Goal: Obtain resource: Download file/media

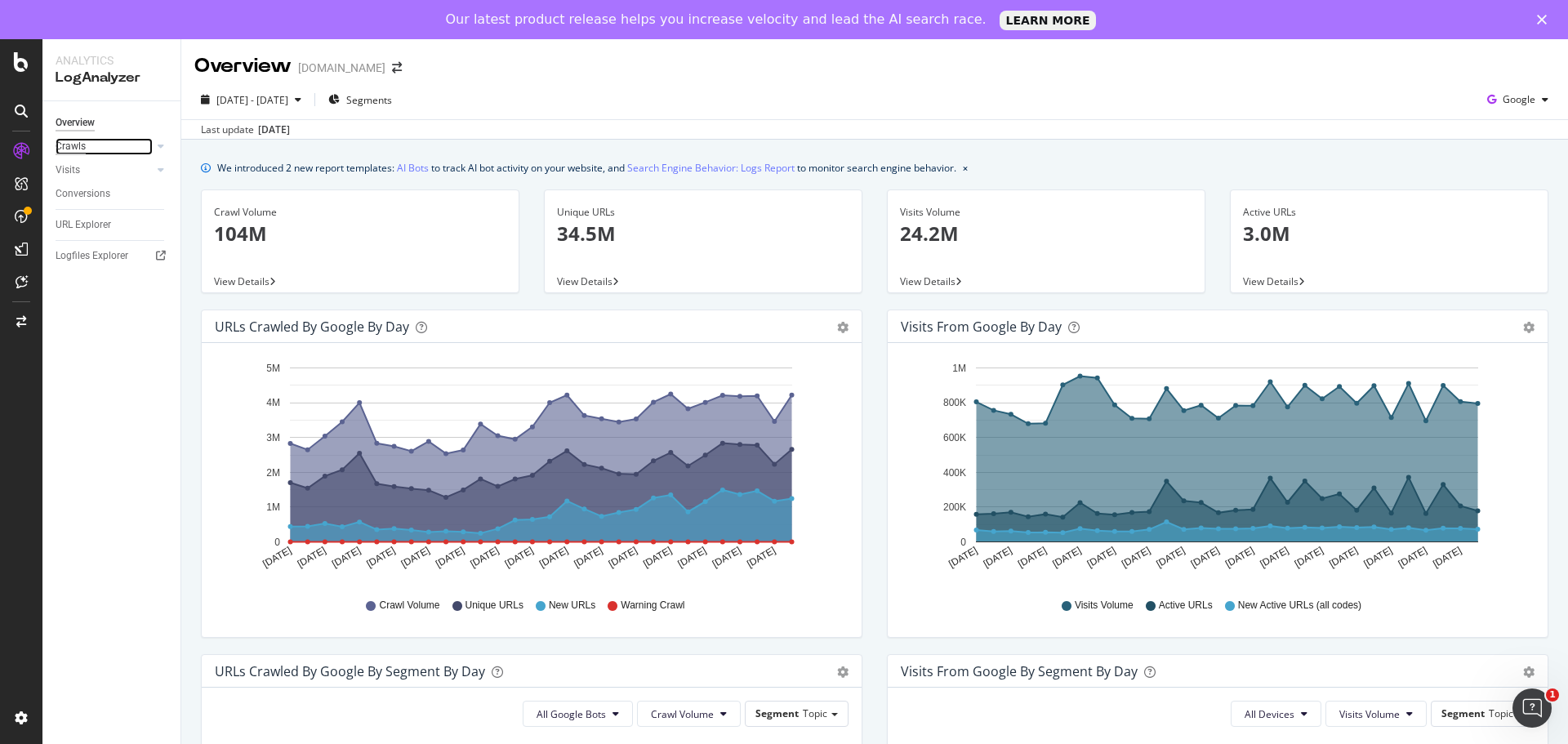
click at [81, 148] on div "Crawls" at bounding box center [70, 146] width 31 height 17
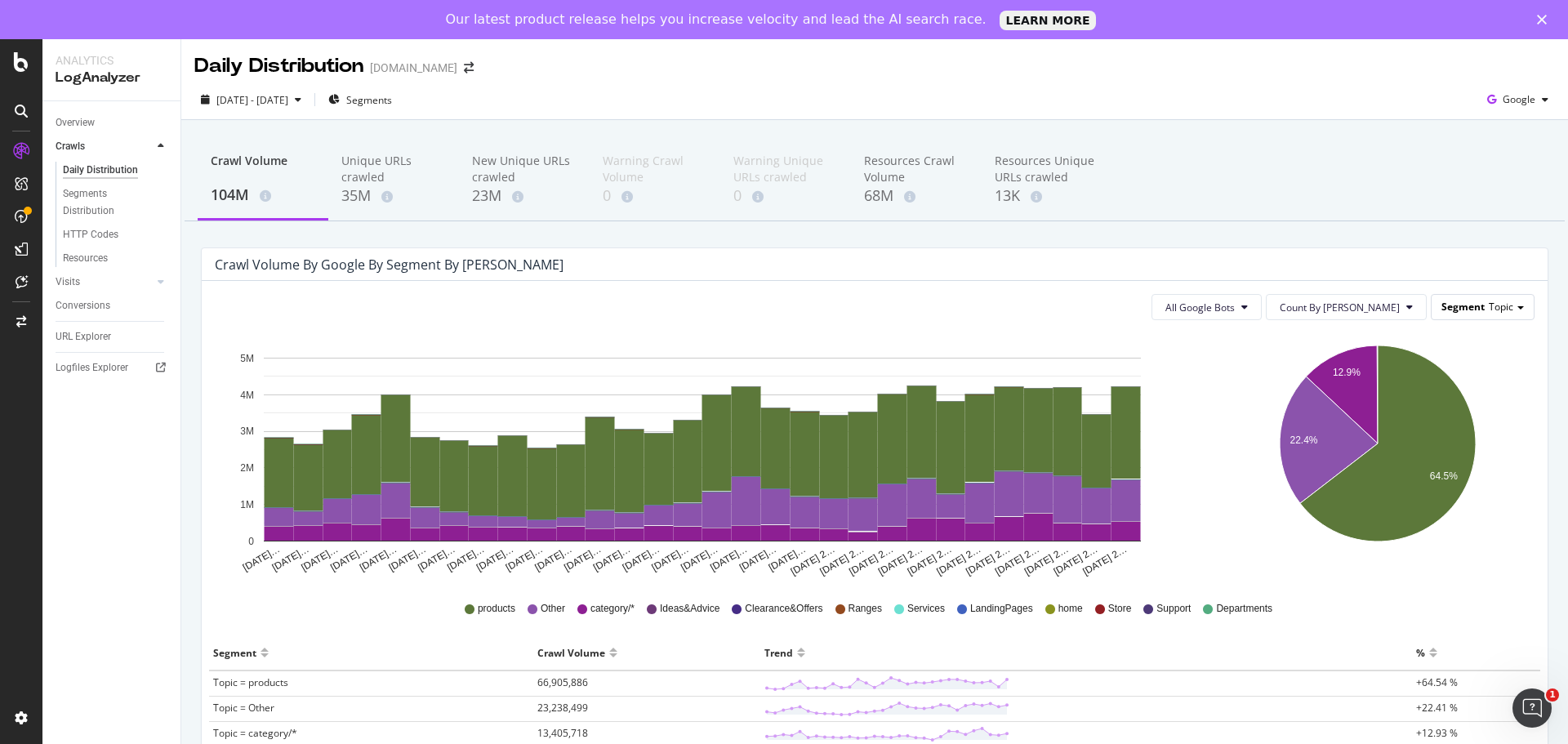
click at [1447, 304] on span "Segment" at bounding box center [1462, 306] width 43 height 14
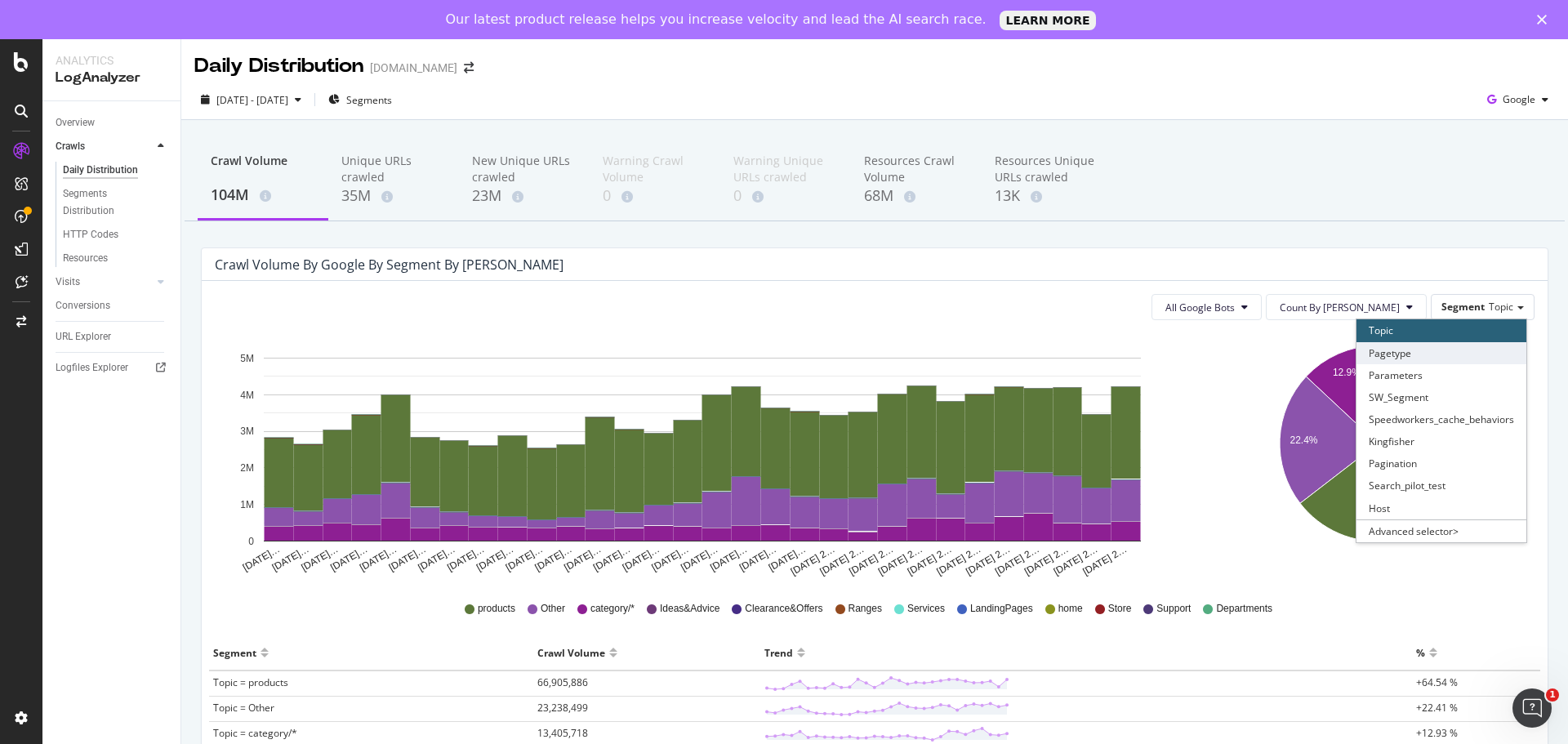
click at [1426, 354] on div "Pagetype" at bounding box center [1441, 353] width 170 height 22
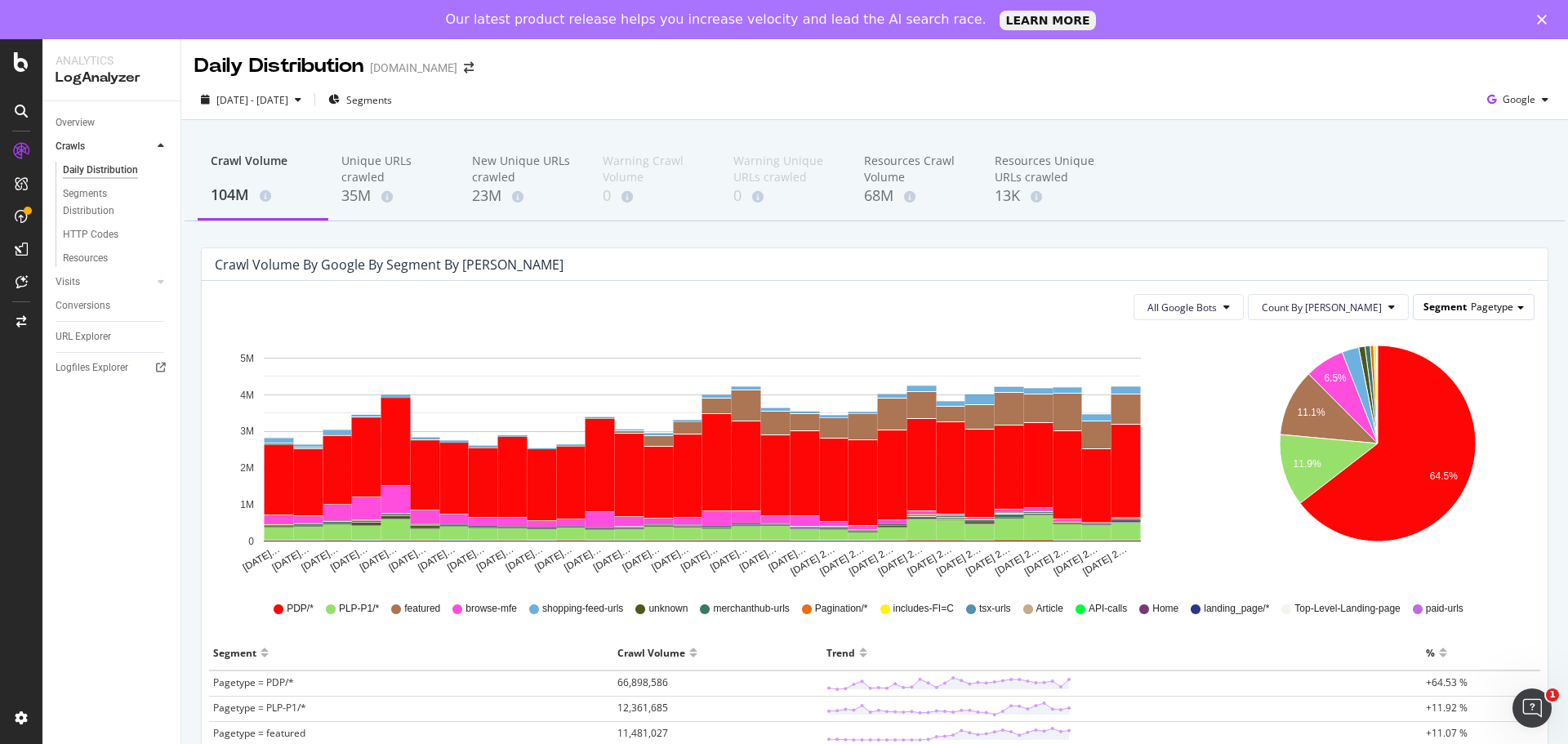
click at [1435, 312] on span "Segment" at bounding box center [1445, 306] width 43 height 14
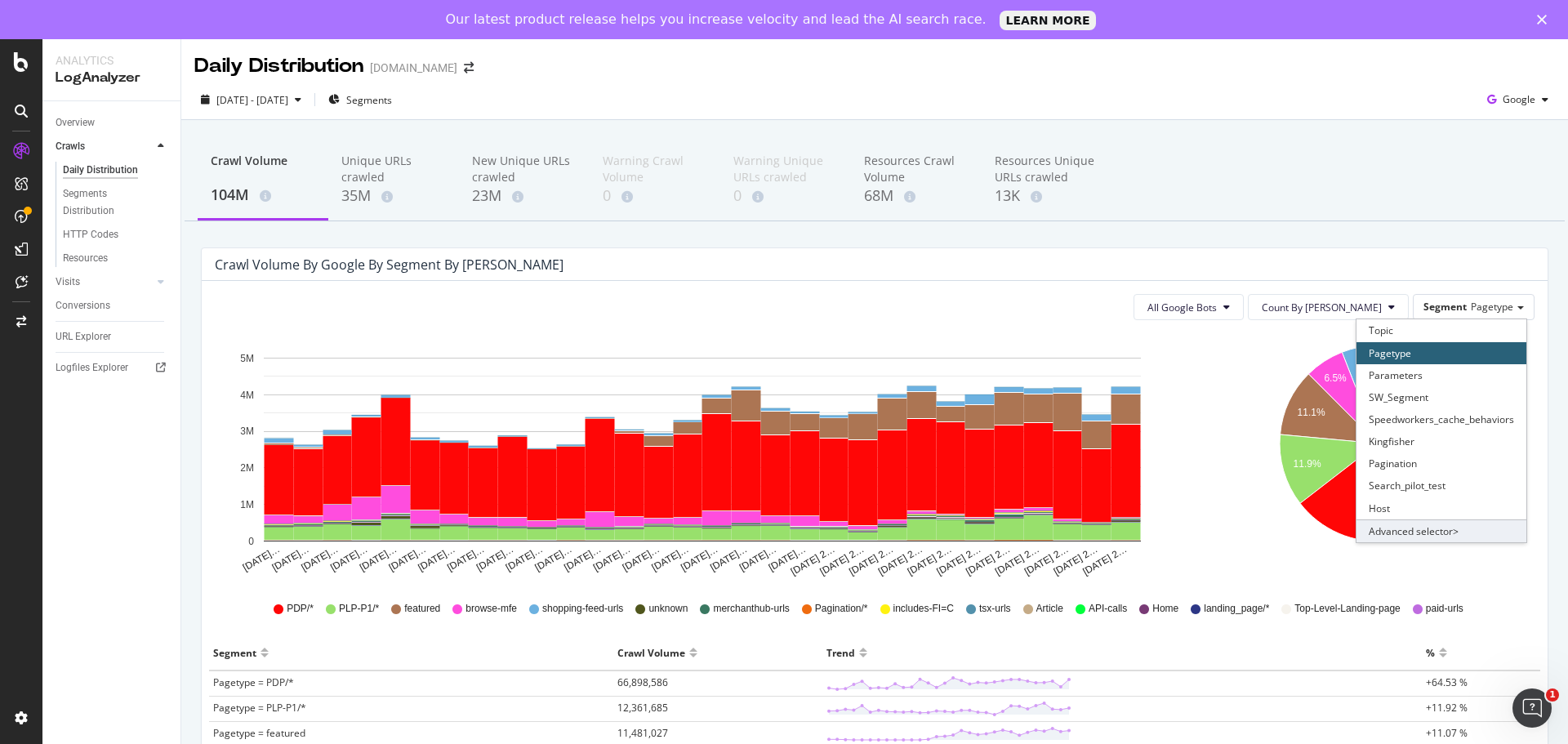
click at [1403, 532] on div "Advanced selector >" at bounding box center [1441, 531] width 170 height 23
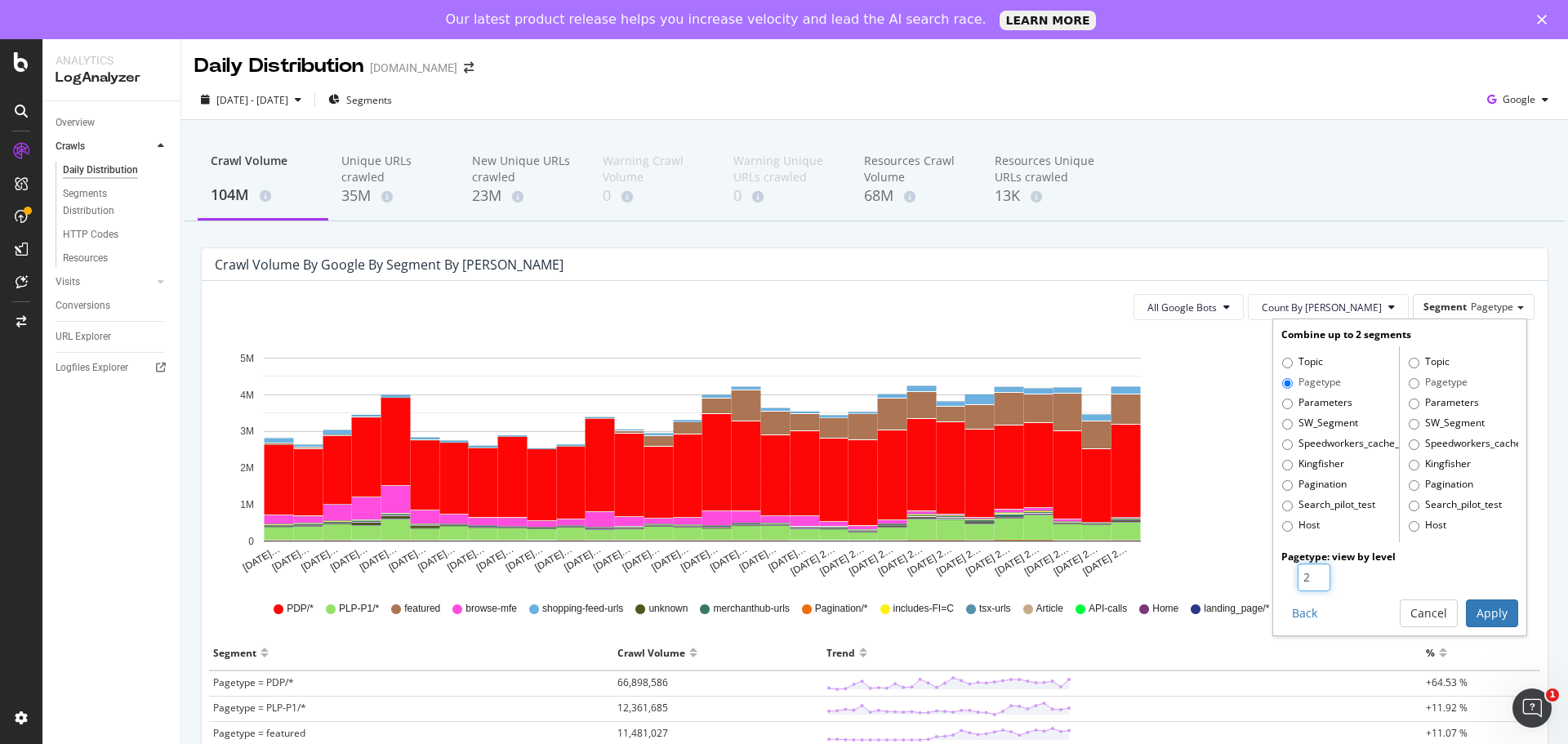
type input "2"
click at [1304, 574] on input "2" at bounding box center [1313, 578] width 33 height 28
click at [1478, 605] on button "Apply" at bounding box center [1491, 614] width 52 height 28
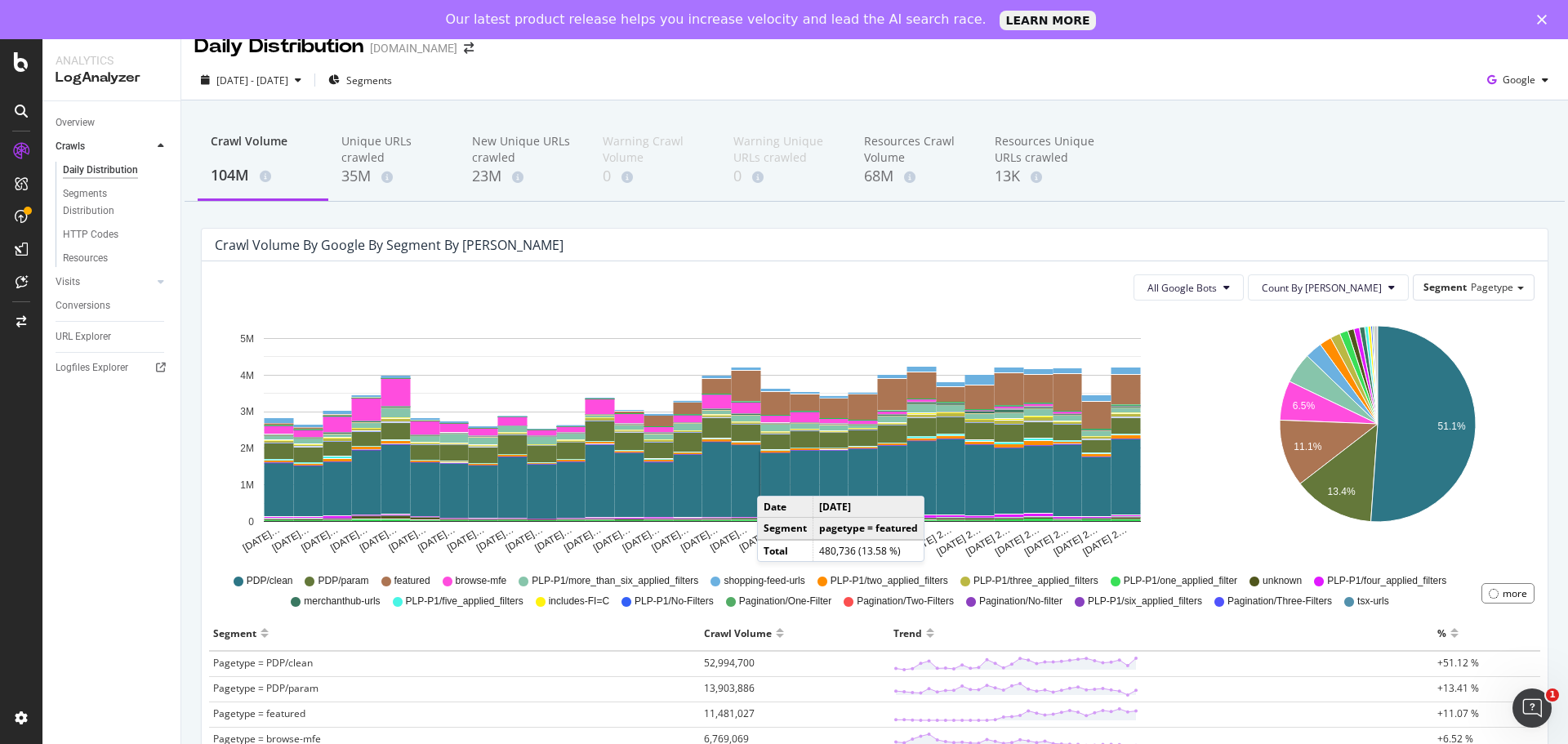
scroll to position [163, 0]
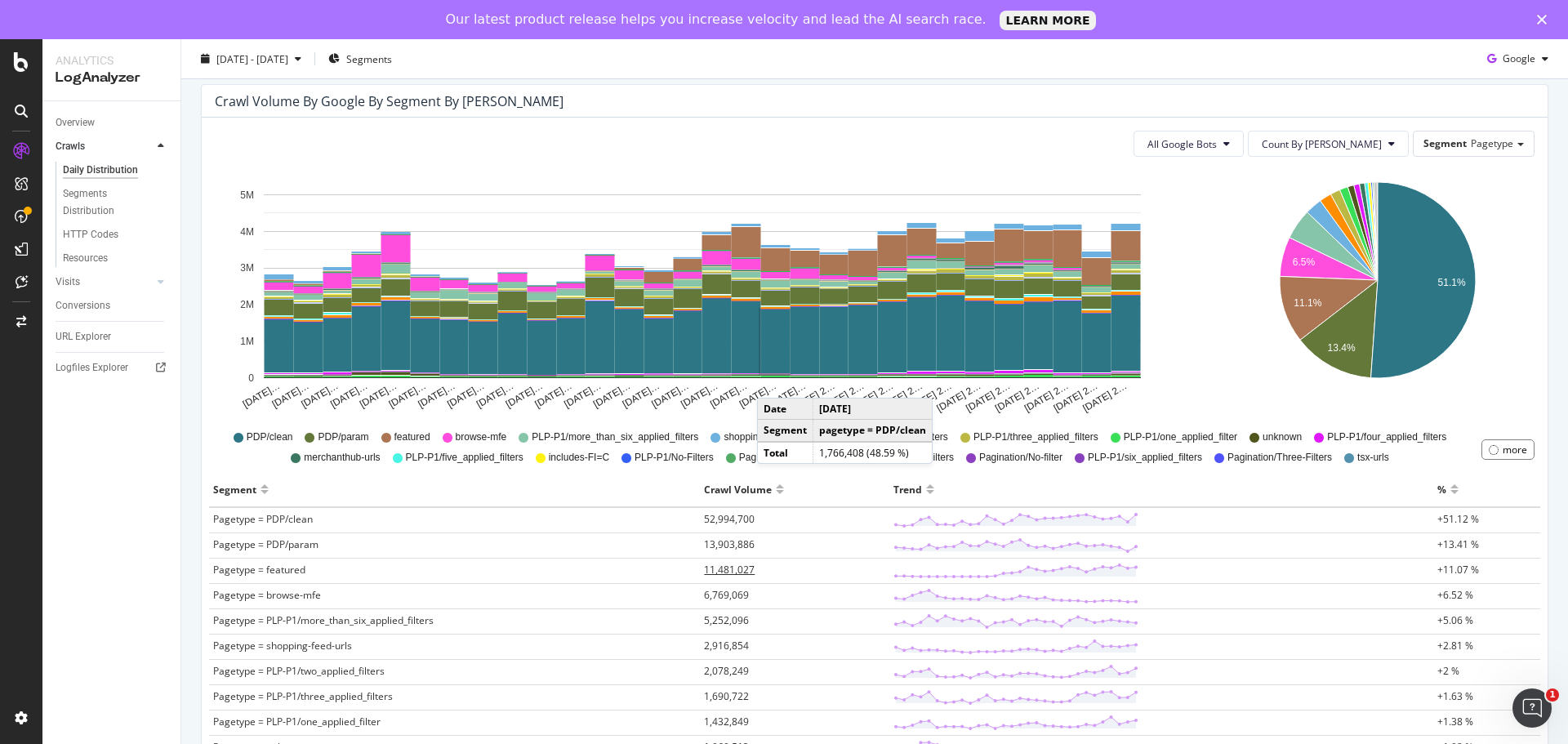
click at [738, 578] on td "11,481,027" at bounding box center [795, 572] width 190 height 26
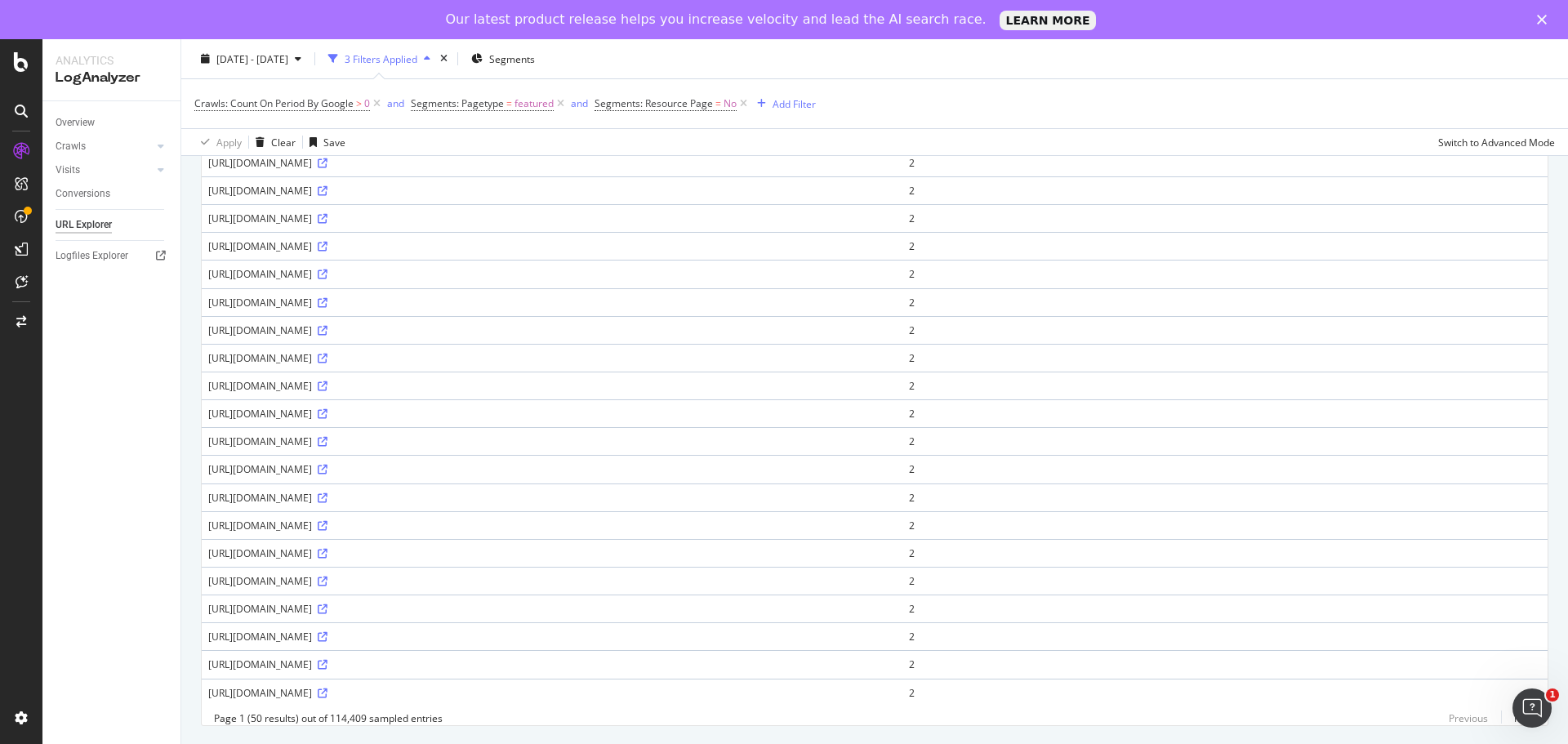
scroll to position [1185, 0]
drag, startPoint x: 1223, startPoint y: 289, endPoint x: 208, endPoint y: 271, distance: 1015.2
click at [208, 87] on div "[URL][DOMAIN_NAME]" at bounding box center [552, 80] width 687 height 14
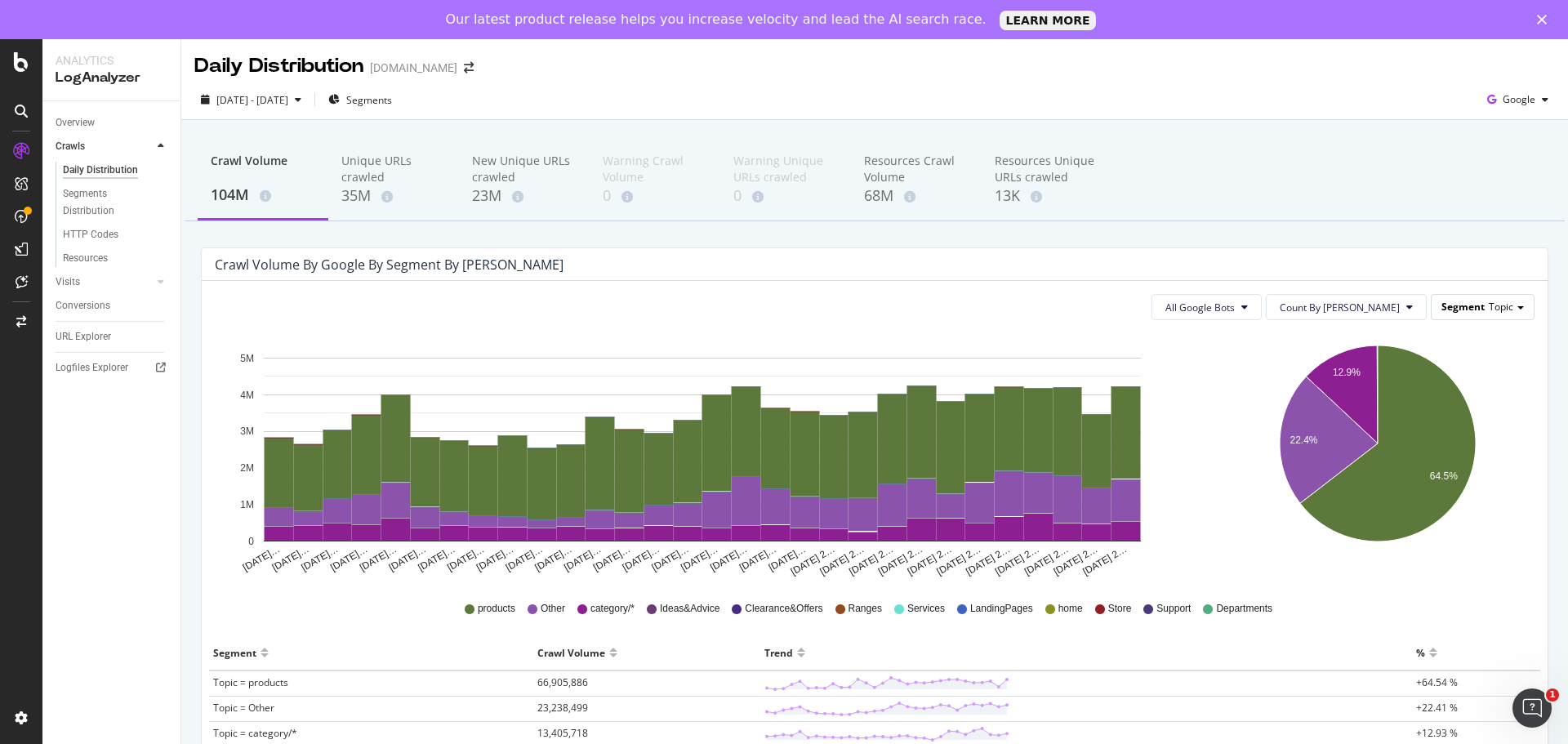
click at [1483, 297] on div "Segment Topic" at bounding box center [1482, 307] width 102 height 24
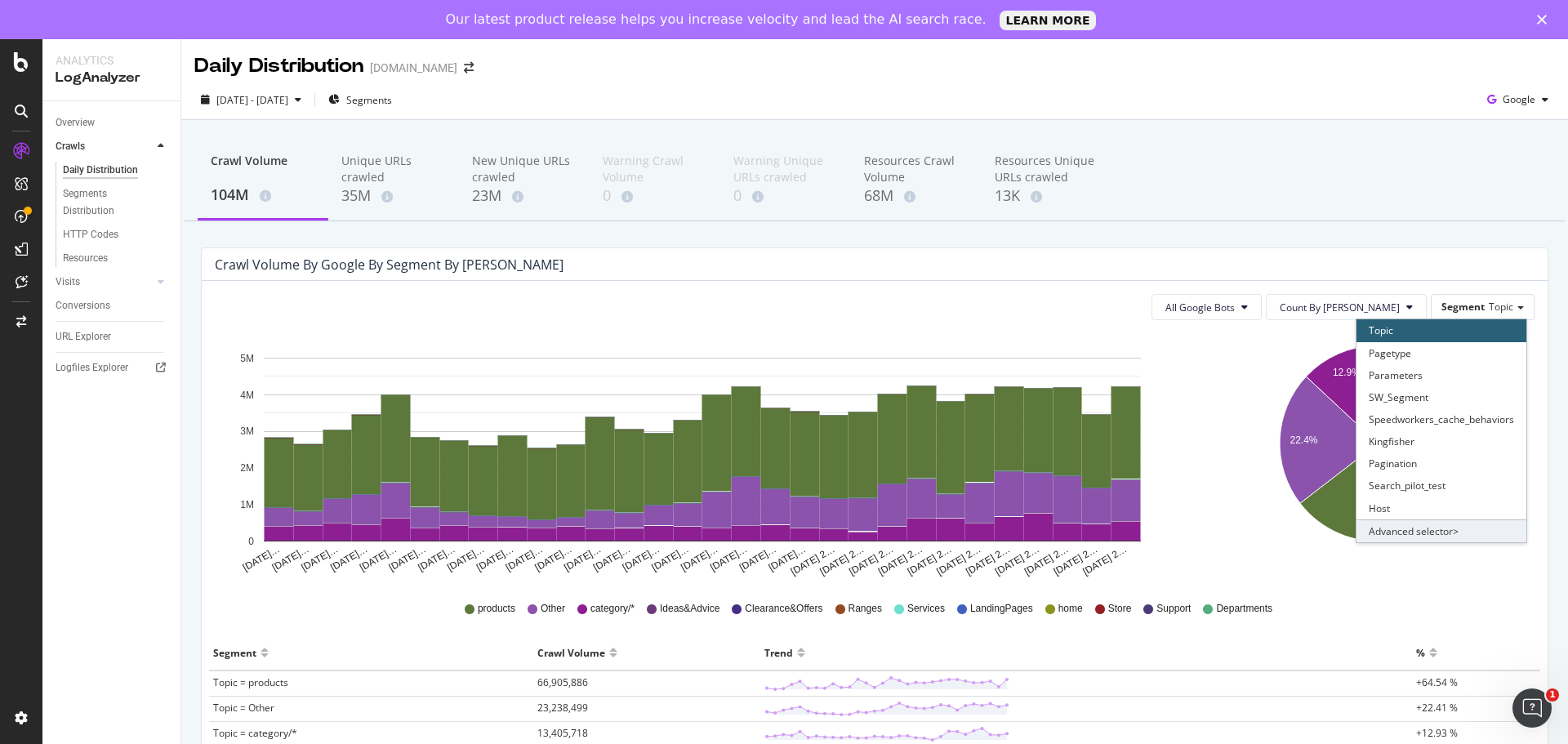
click at [1423, 537] on div "Advanced selector >" at bounding box center [1441, 531] width 170 height 23
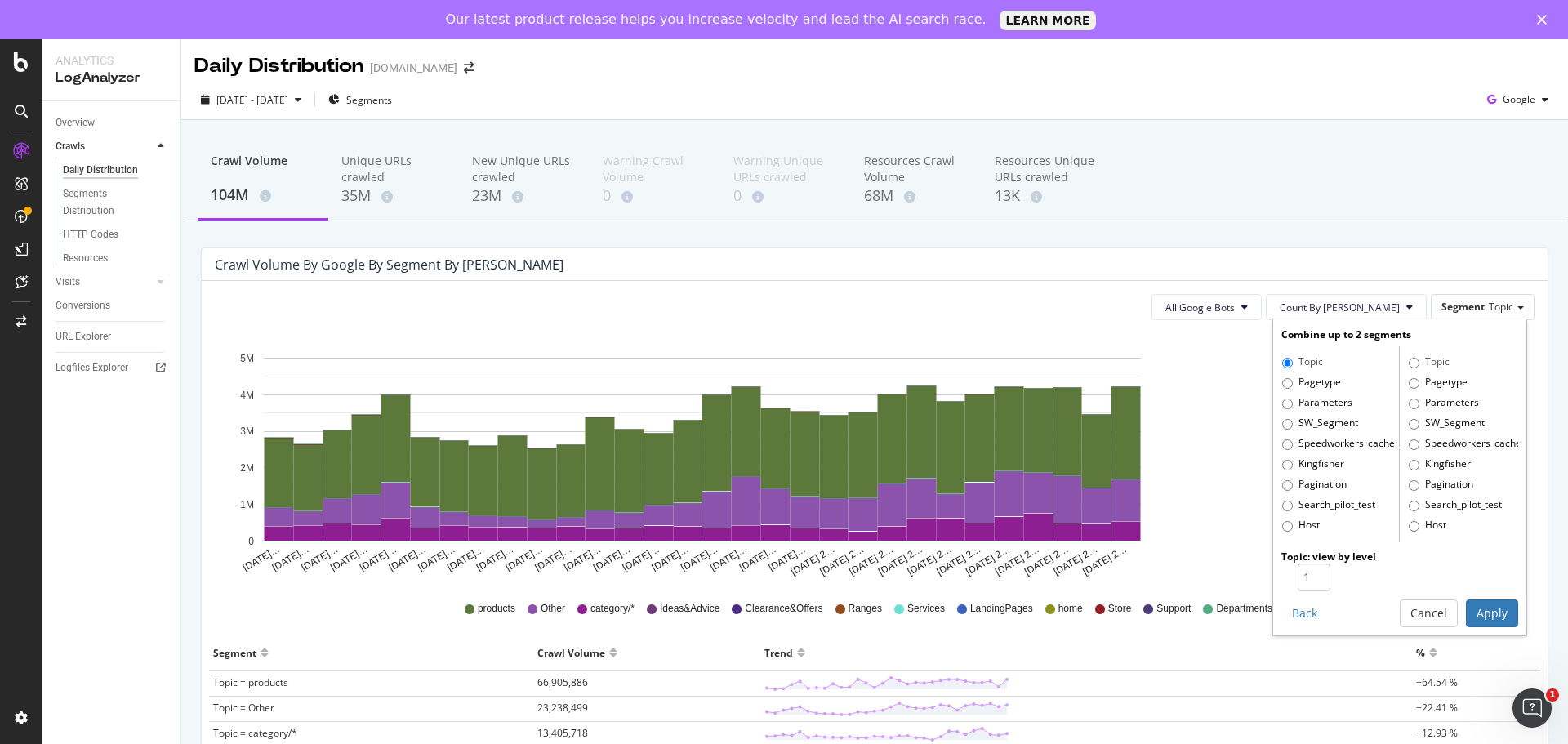
click at [1290, 391] on div "Topic Pagetype Parameters SW_Segment Speedworkers_cache_behaviors Kingfisher Pa…" at bounding box center [1340, 445] width 118 height 196
click at [1293, 386] on label "Pagetype" at bounding box center [1311, 383] width 59 height 17
click at [1293, 386] on input "Pagetype" at bounding box center [1287, 383] width 11 height 11
radio input "true"
radio input "false"
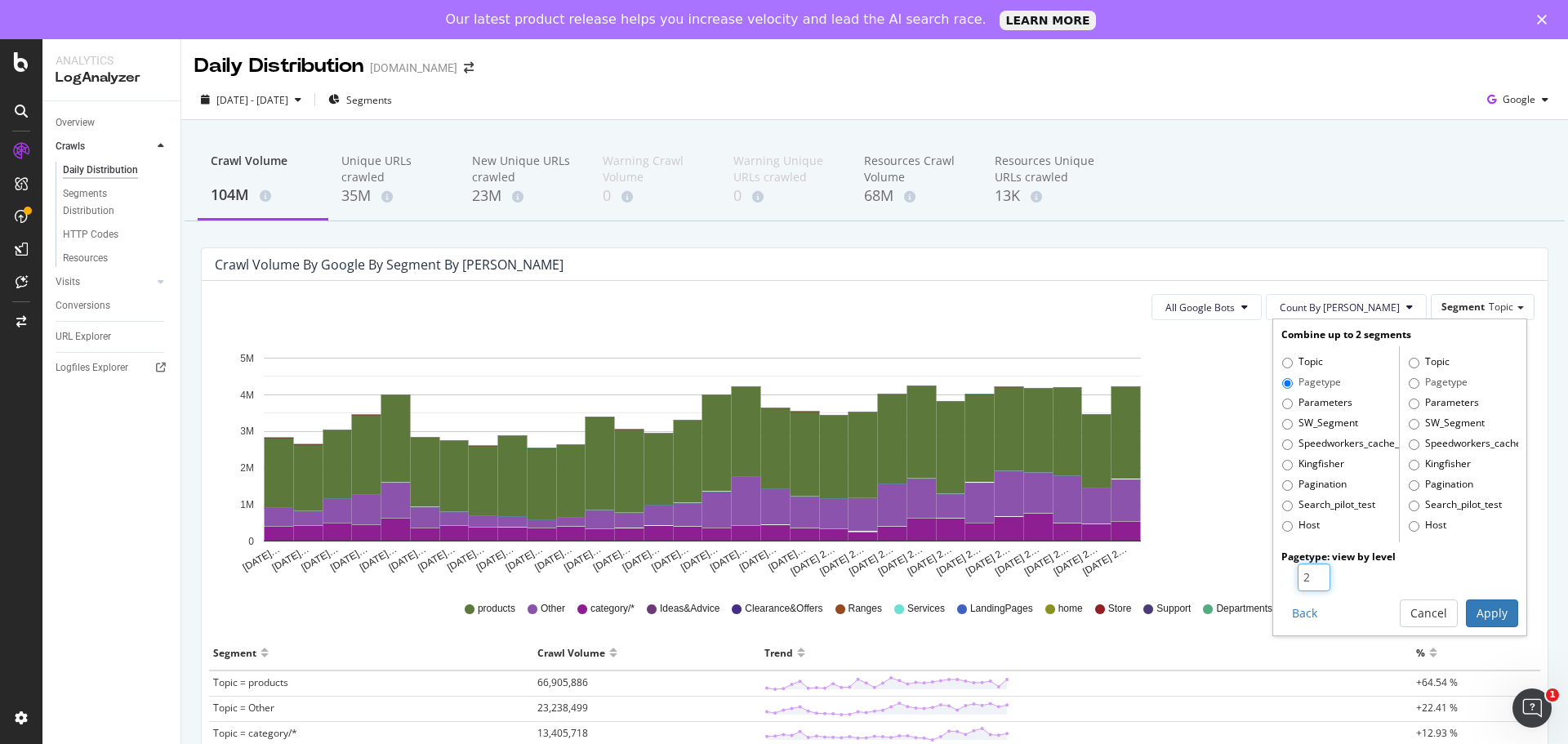
type input "2"
click at [1306, 573] on input "2" at bounding box center [1313, 578] width 33 height 28
click at [1475, 612] on button "Apply" at bounding box center [1491, 614] width 52 height 28
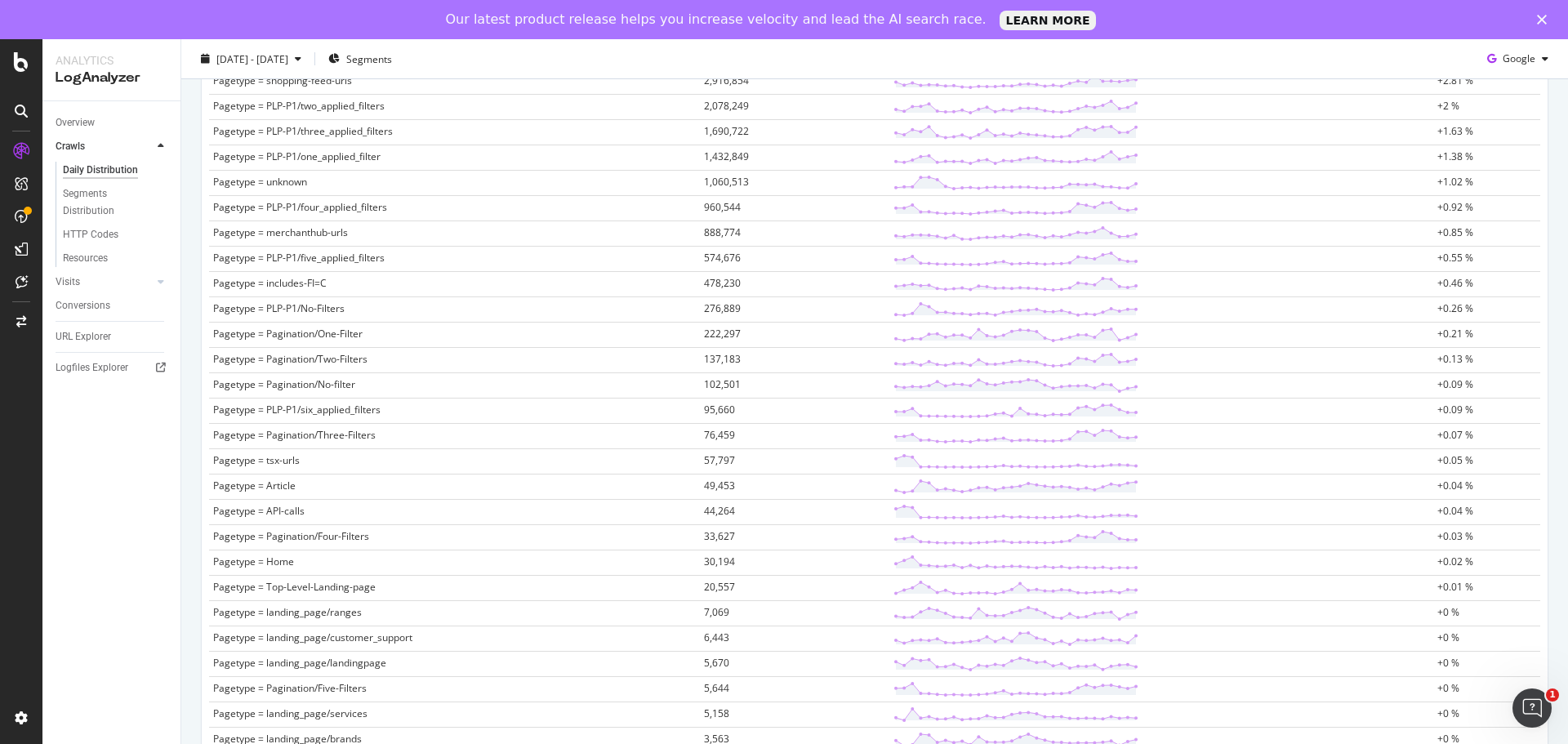
scroll to position [735, 0]
click at [719, 176] on span "1,060,513" at bounding box center [726, 175] width 44 height 14
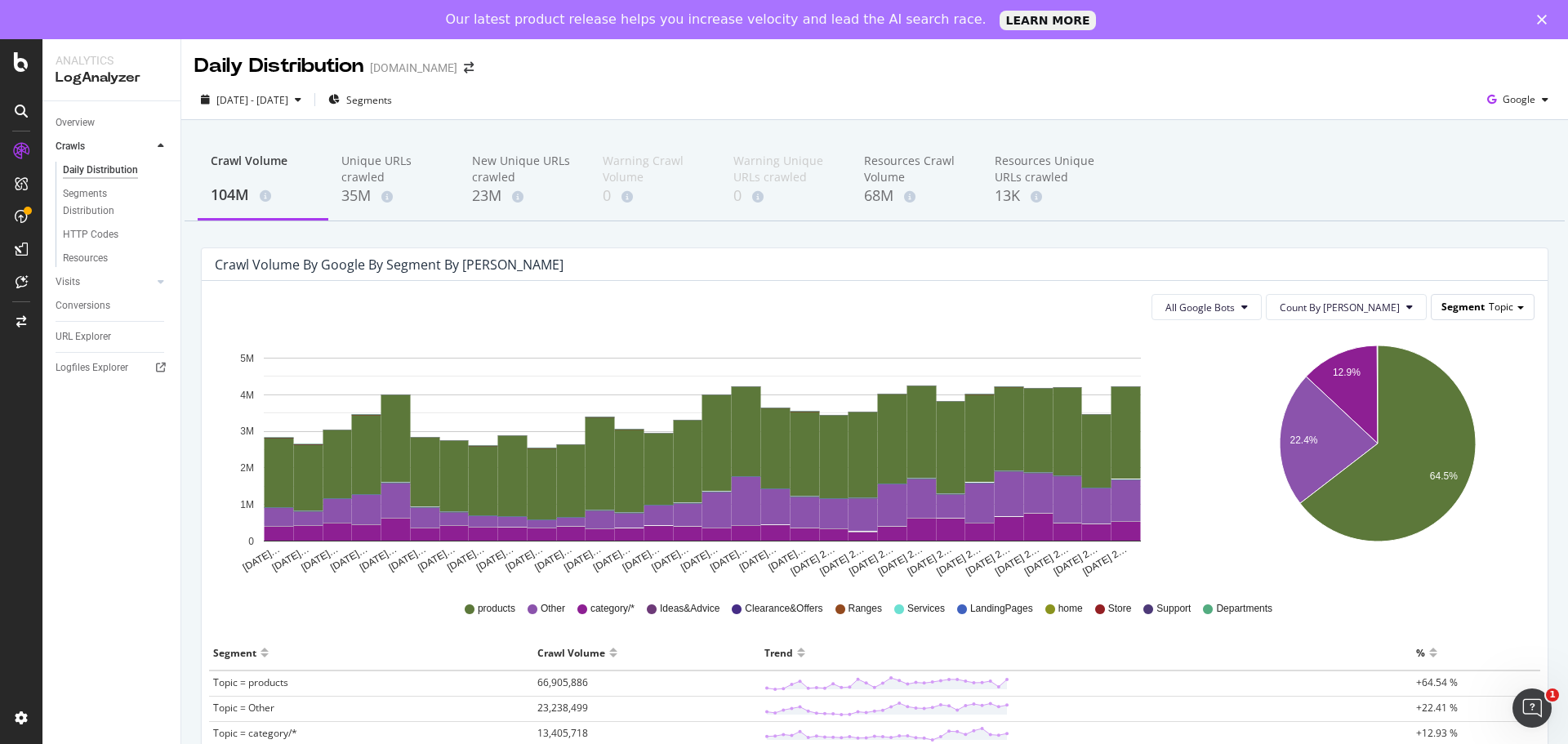
click at [1488, 308] on span "Topic" at bounding box center [1500, 306] width 25 height 14
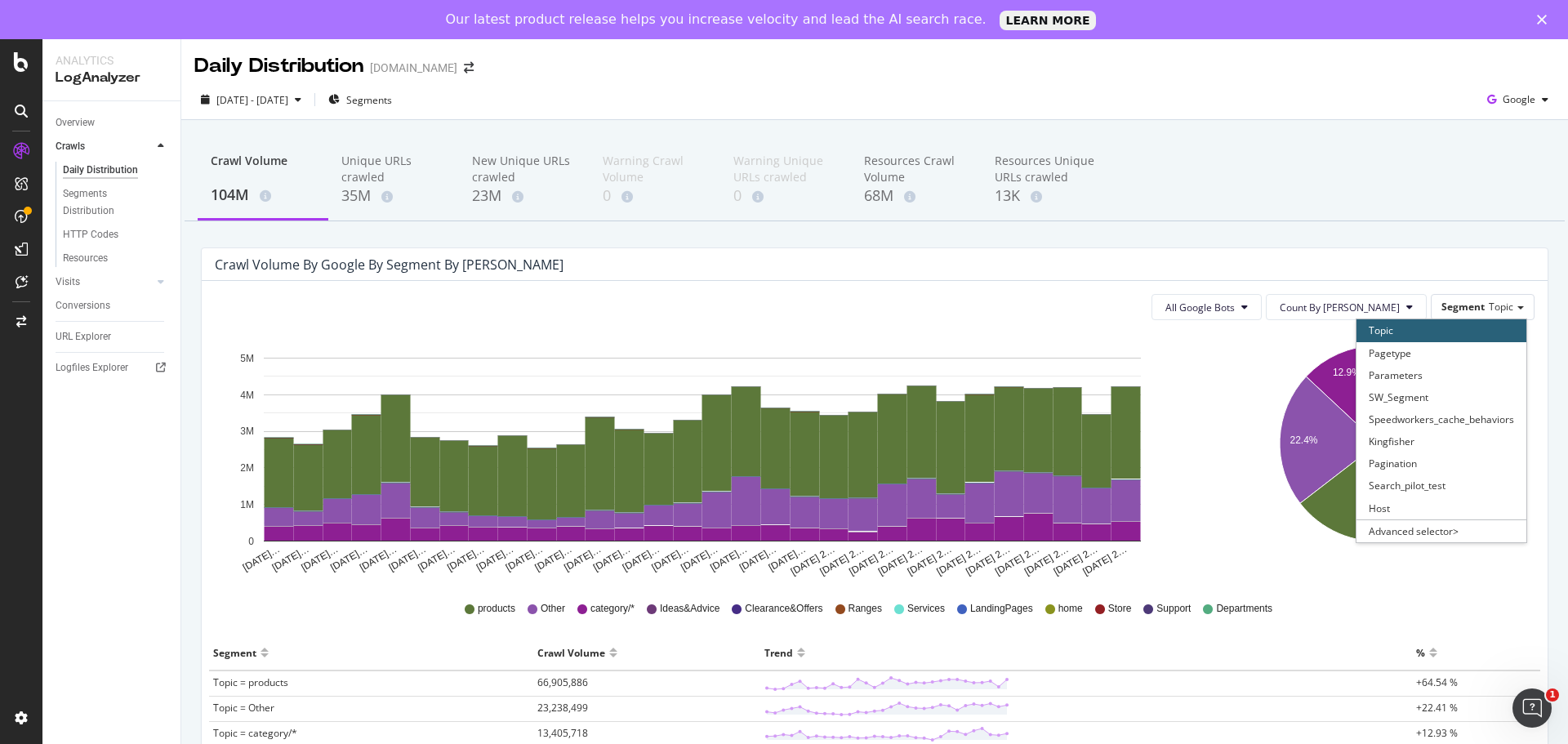
click at [1410, 544] on icon "12.9% 22.4% 64.5%" at bounding box center [1377, 455] width 309 height 245
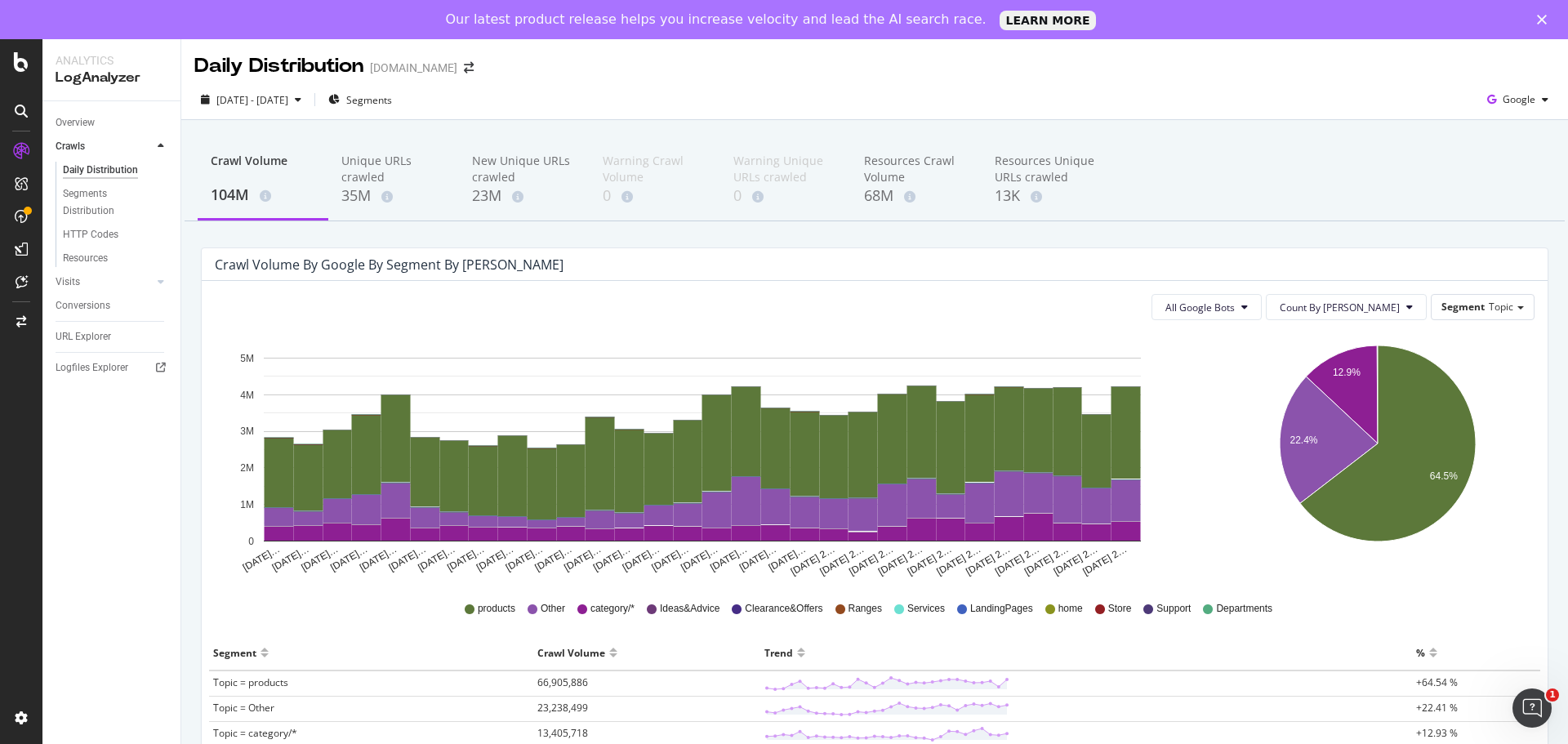
click at [1462, 322] on div "All Google Bots Count By Day Segment Topic Hold CTRL while clicking to filter t…" at bounding box center [874, 656] width 1346 height 751
click at [1463, 304] on span "Segment" at bounding box center [1462, 306] width 43 height 14
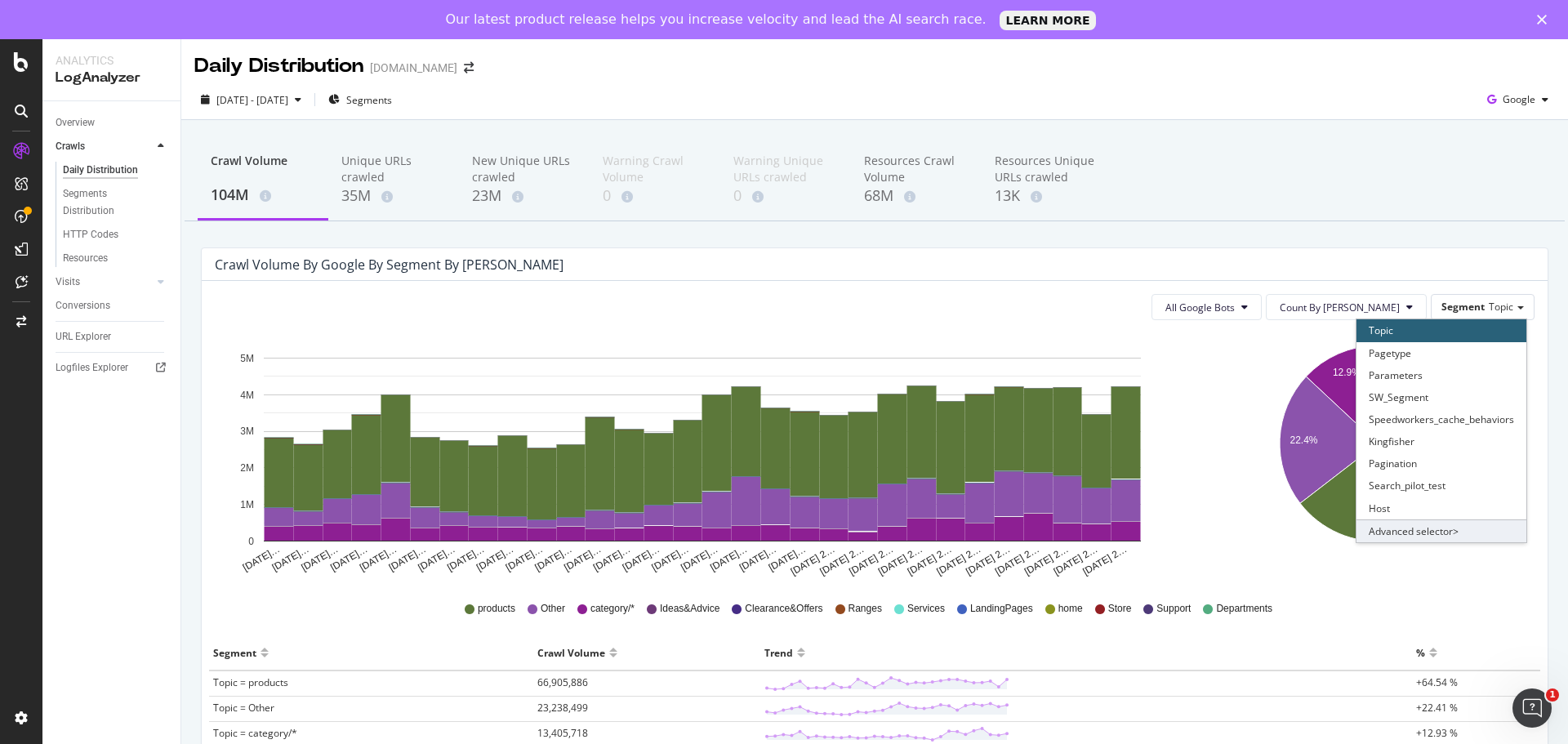
click at [1440, 521] on div "Advanced selector >" at bounding box center [1441, 531] width 170 height 23
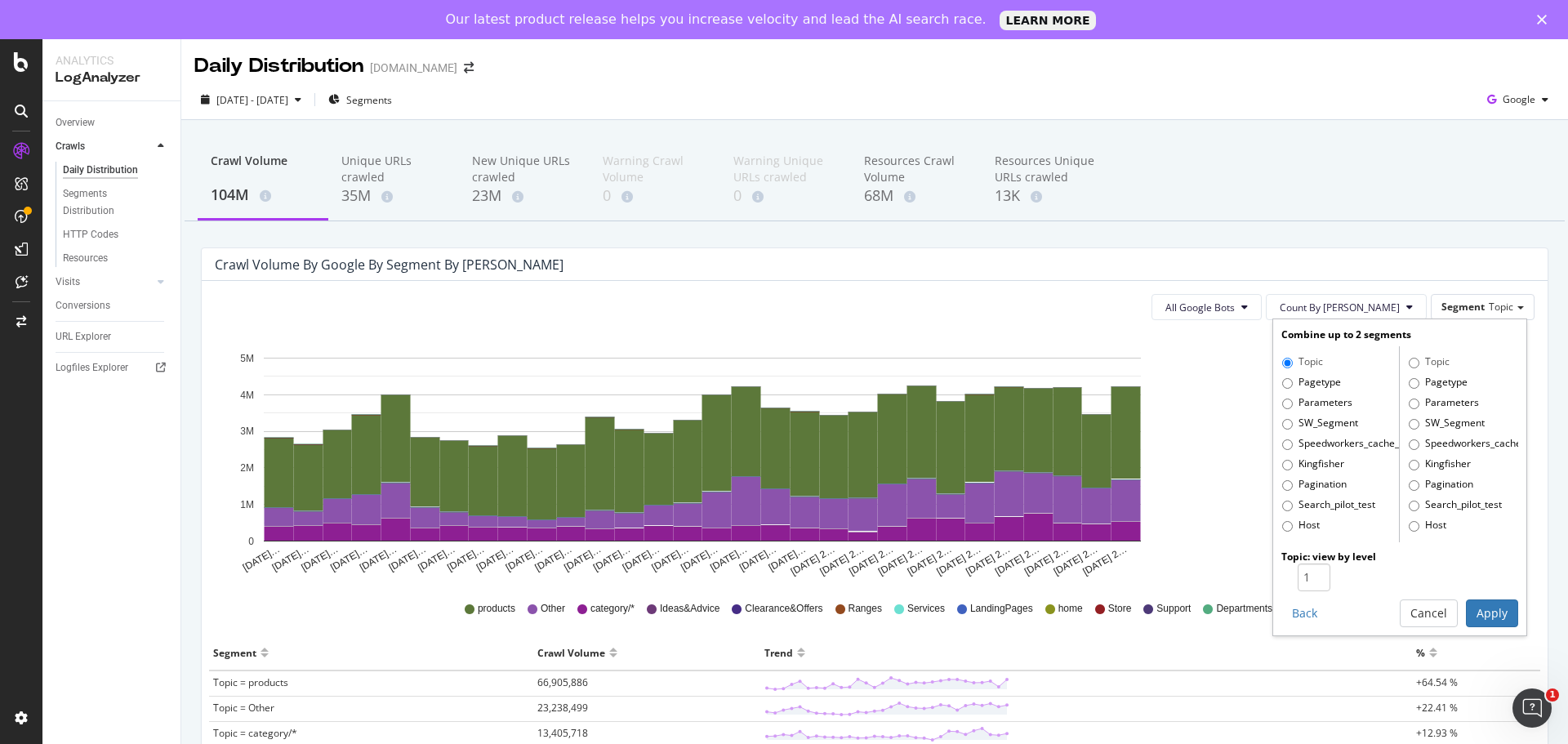
click at [1273, 388] on div "Combine up to 2 segments Topic Pagetype Parameters SW_Segment Speedworkers_cach…" at bounding box center [1399, 476] width 253 height 315
click at [1282, 386] on input "Pagetype" at bounding box center [1287, 383] width 11 height 11
radio input "true"
radio input "false"
type input "2"
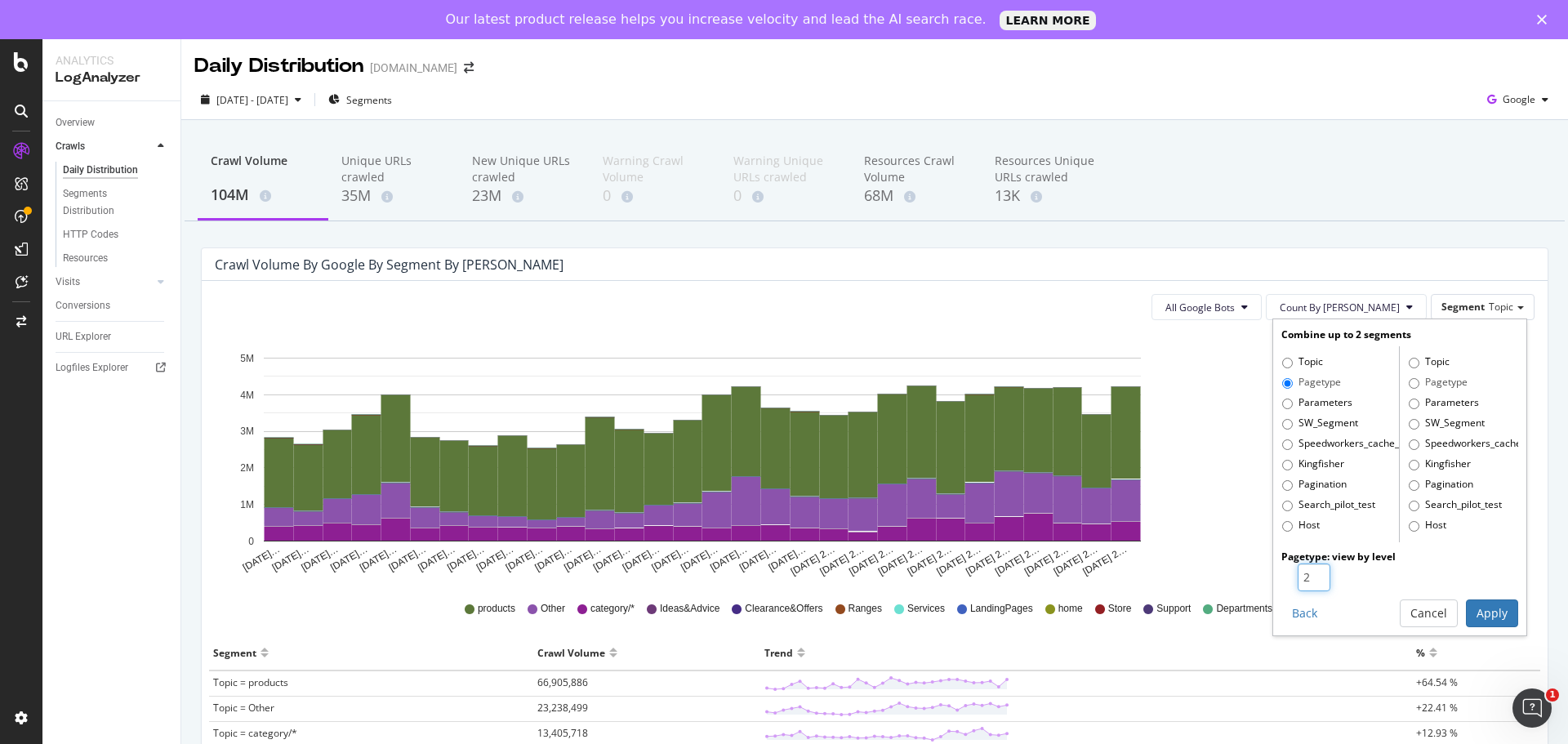
click at [1310, 575] on input "2" at bounding box center [1313, 578] width 33 height 28
click at [1468, 611] on button "Apply" at bounding box center [1491, 614] width 52 height 28
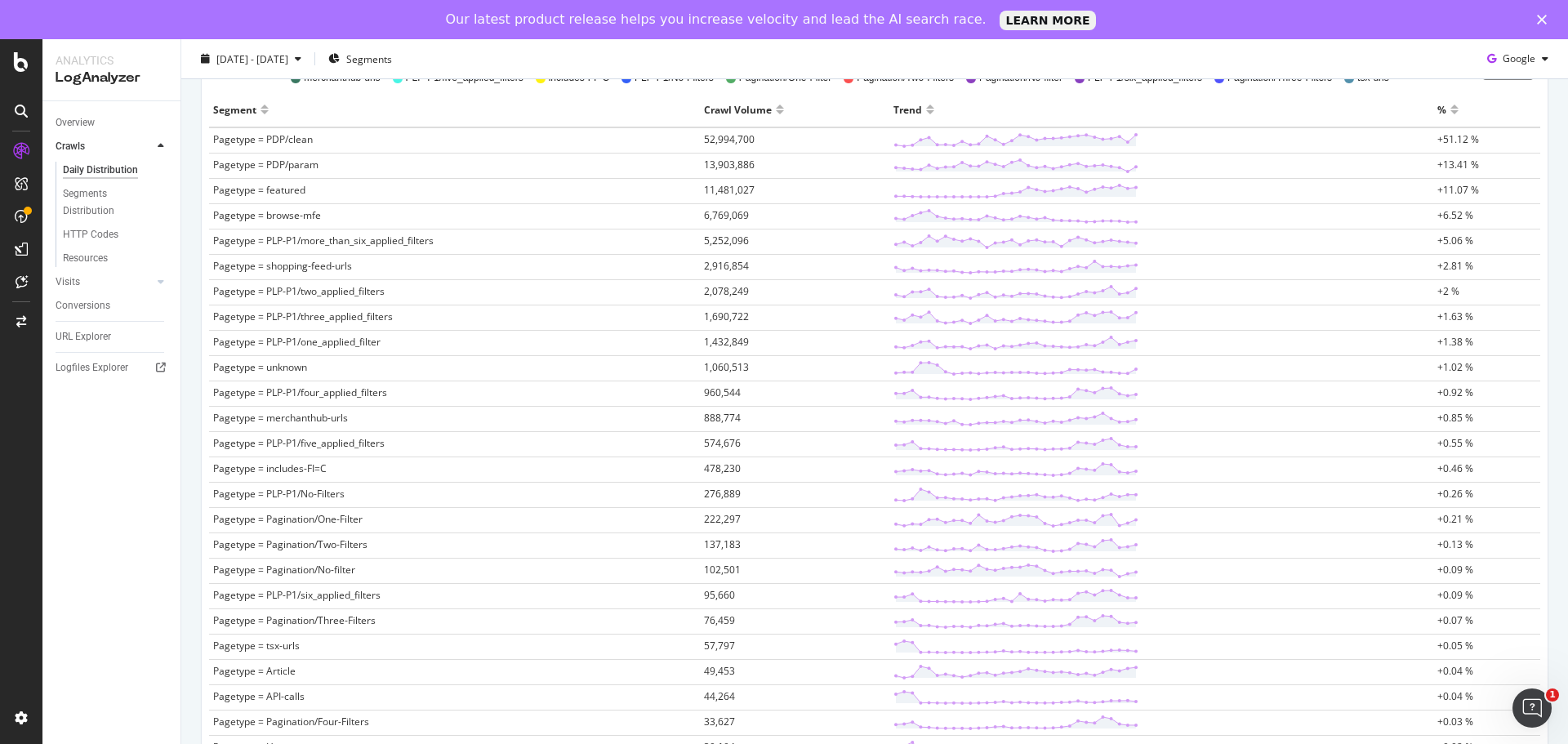
scroll to position [572, 0]
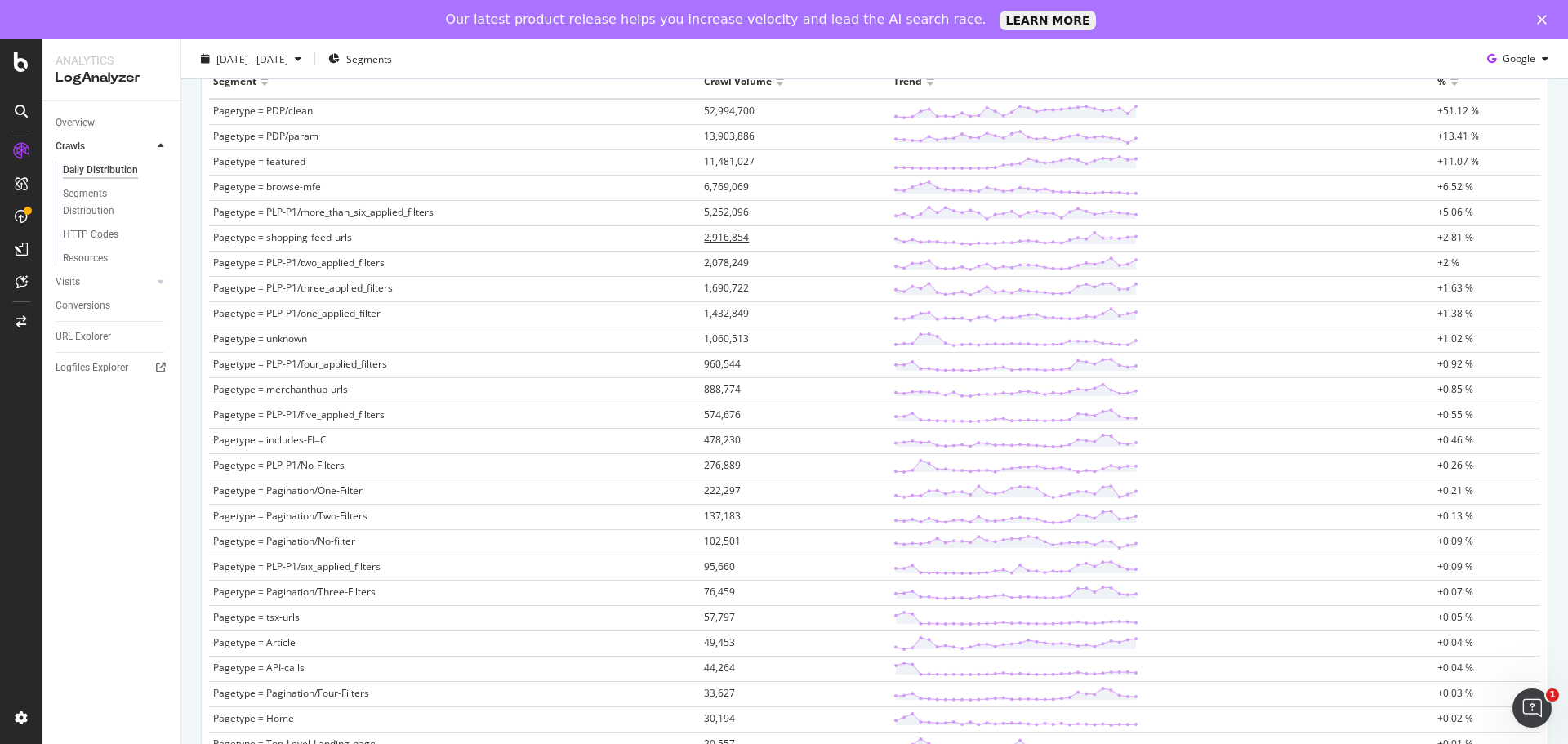
click at [718, 238] on span "2,916,854" at bounding box center [726, 237] width 44 height 14
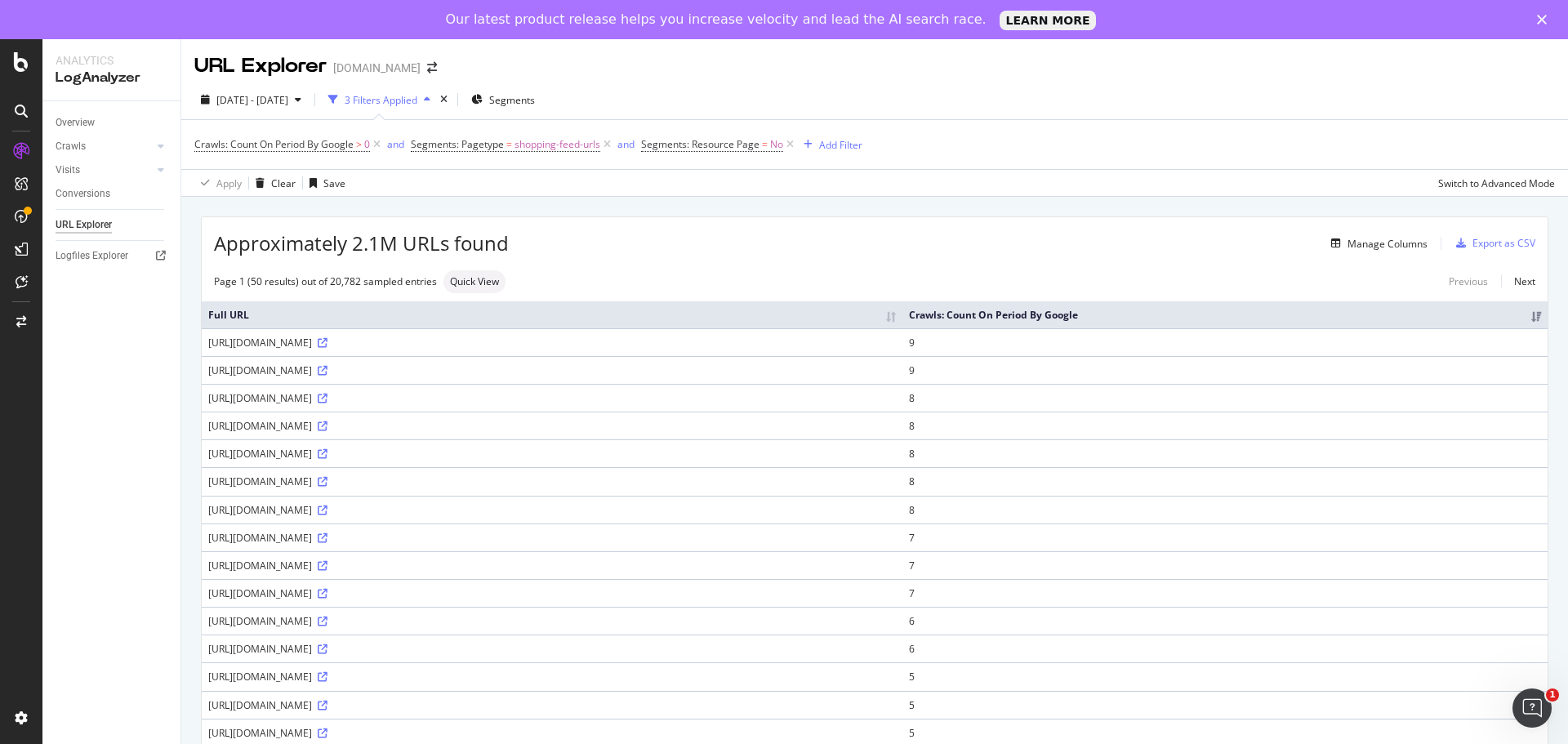
drag, startPoint x: 516, startPoint y: 340, endPoint x: 209, endPoint y: 344, distance: 307.0
click at [209, 344] on div "[URL][DOMAIN_NAME]" at bounding box center [552, 343] width 687 height 14
click at [606, 145] on icon at bounding box center [607, 144] width 14 height 17
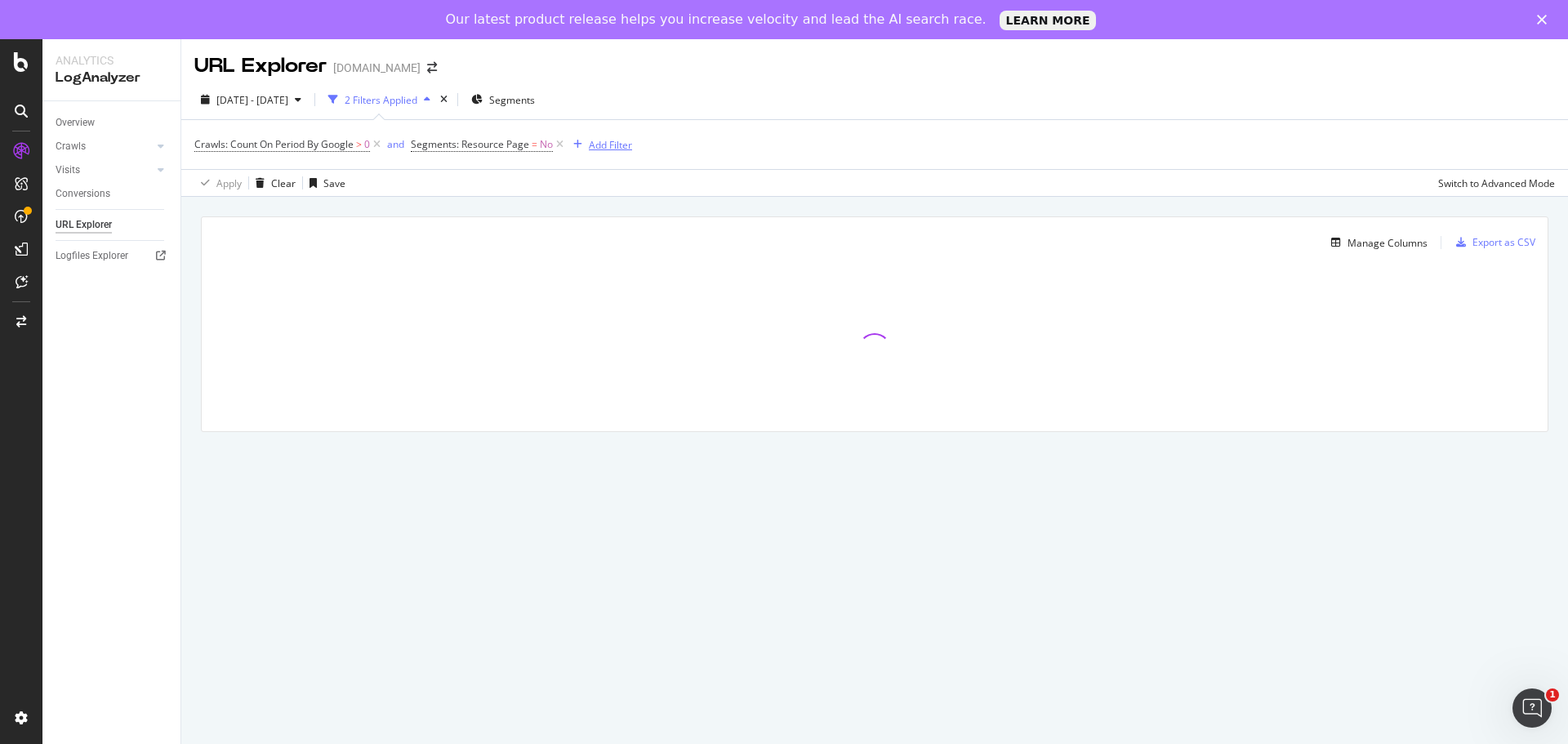
click at [599, 144] on div "Add Filter" at bounding box center [610, 145] width 43 height 14
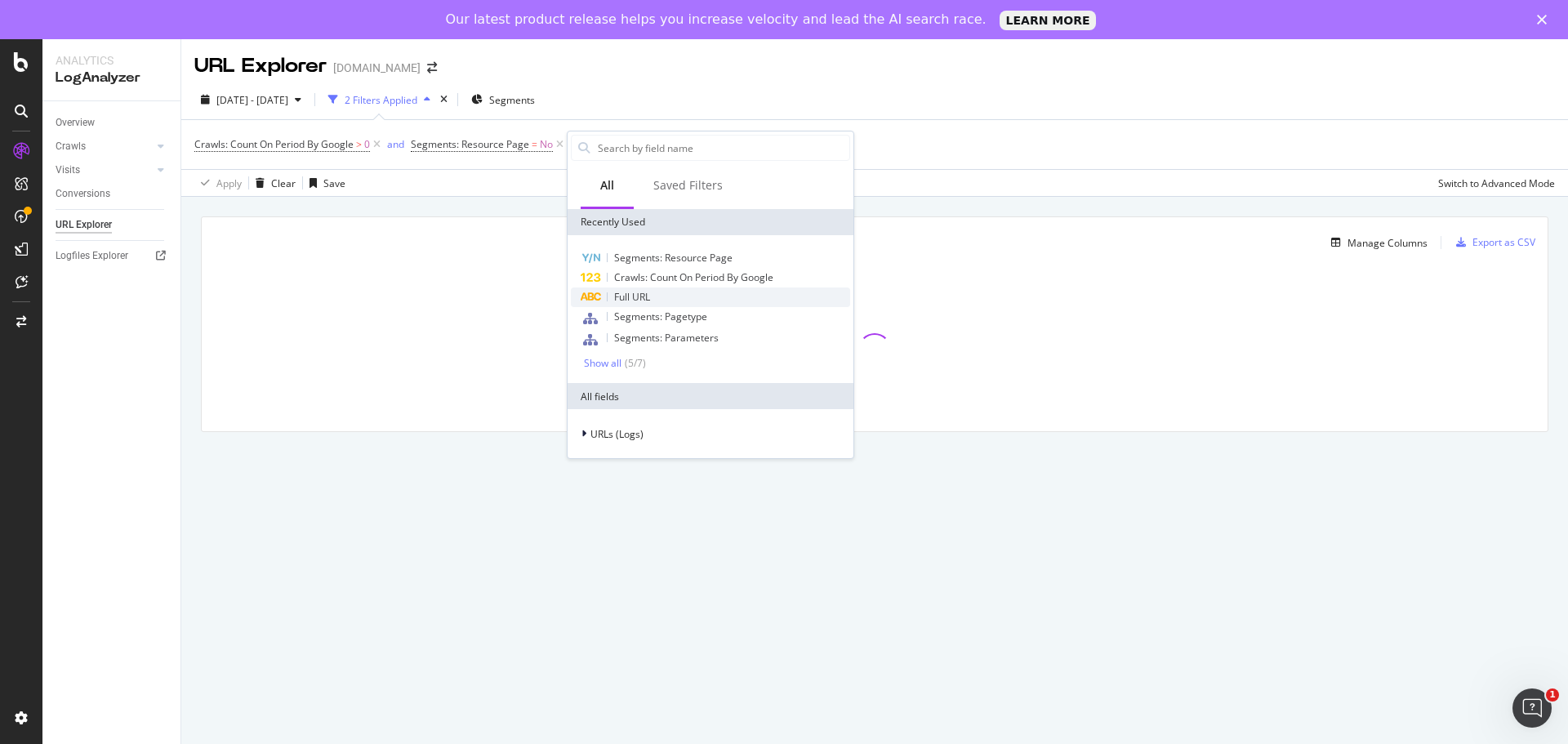
click at [633, 293] on span "Full URL" at bounding box center [632, 297] width 36 height 14
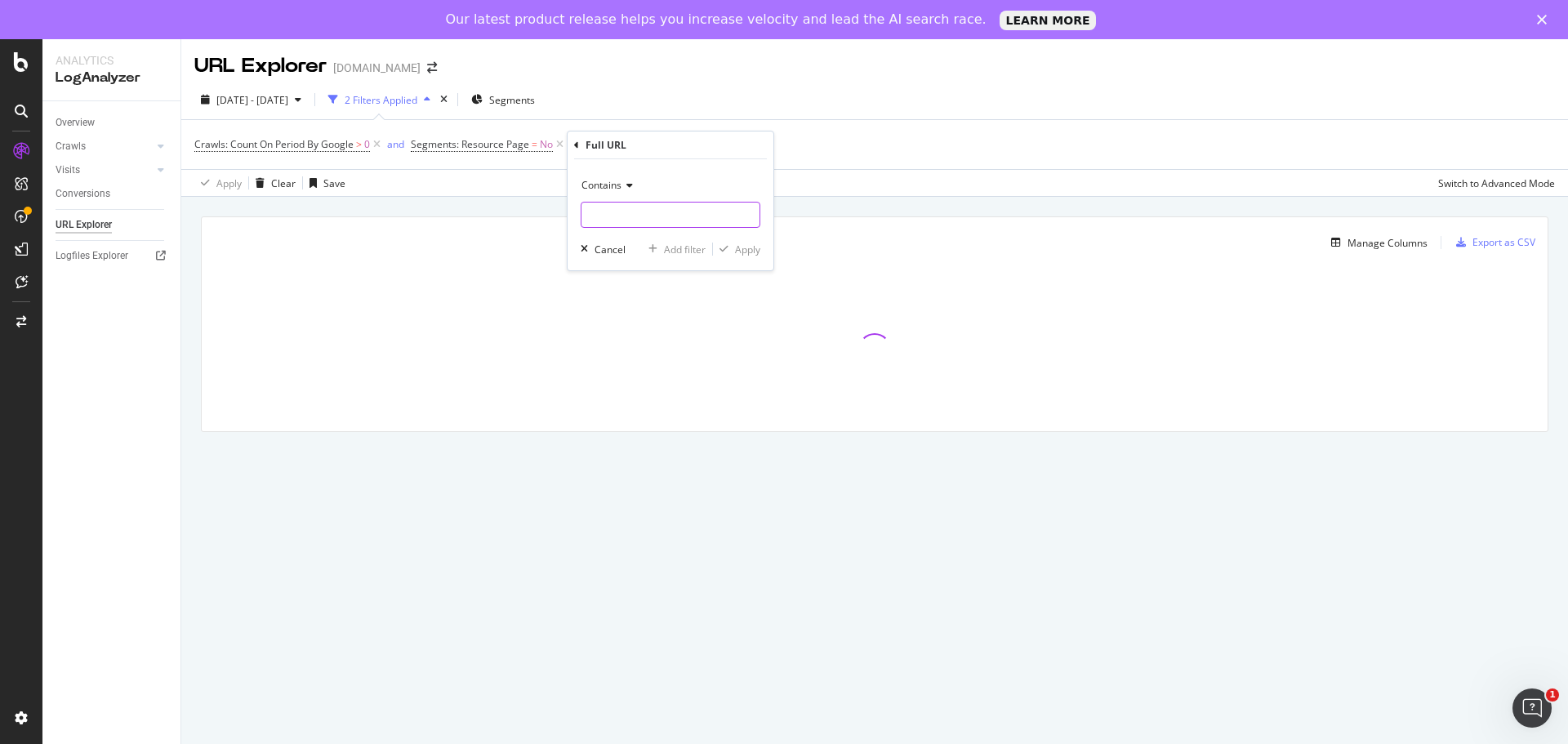
click at [647, 207] on input "text" at bounding box center [670, 214] width 178 height 26
type input "intsrc"
click at [749, 244] on div "Apply" at bounding box center [747, 250] width 26 height 14
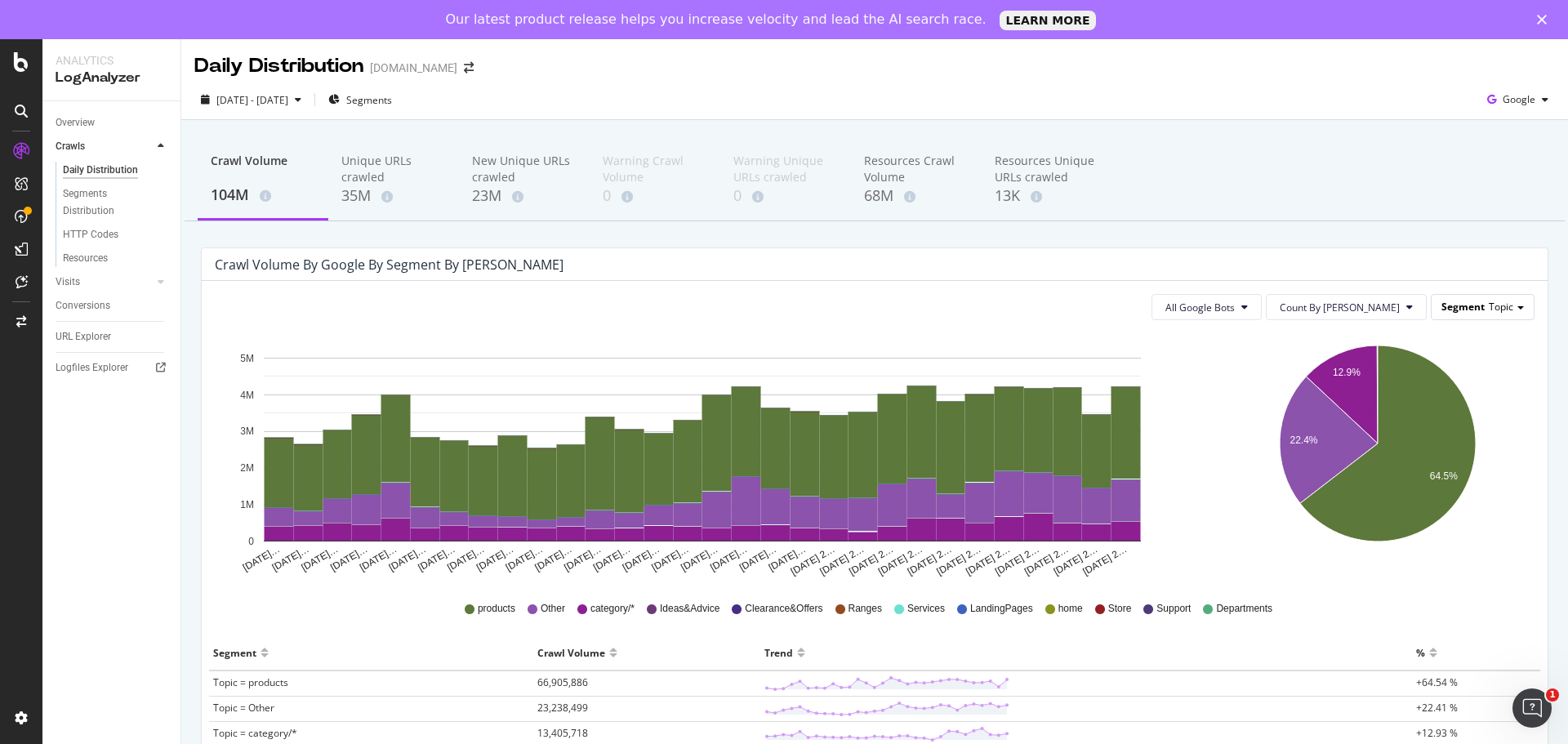
click at [1432, 303] on div "Segment Topic" at bounding box center [1482, 307] width 102 height 24
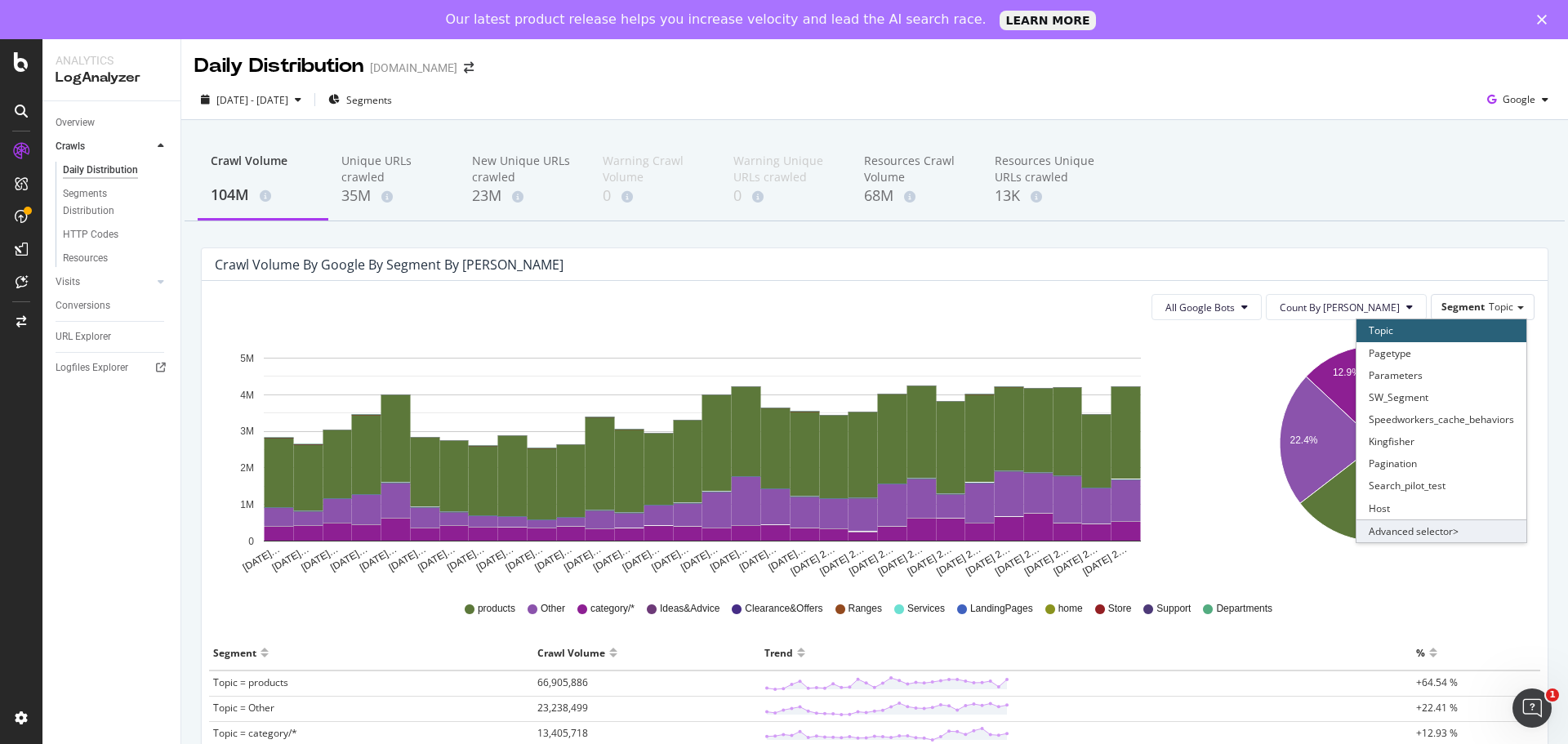
click at [1408, 527] on div "Advanced selector >" at bounding box center [1441, 531] width 170 height 23
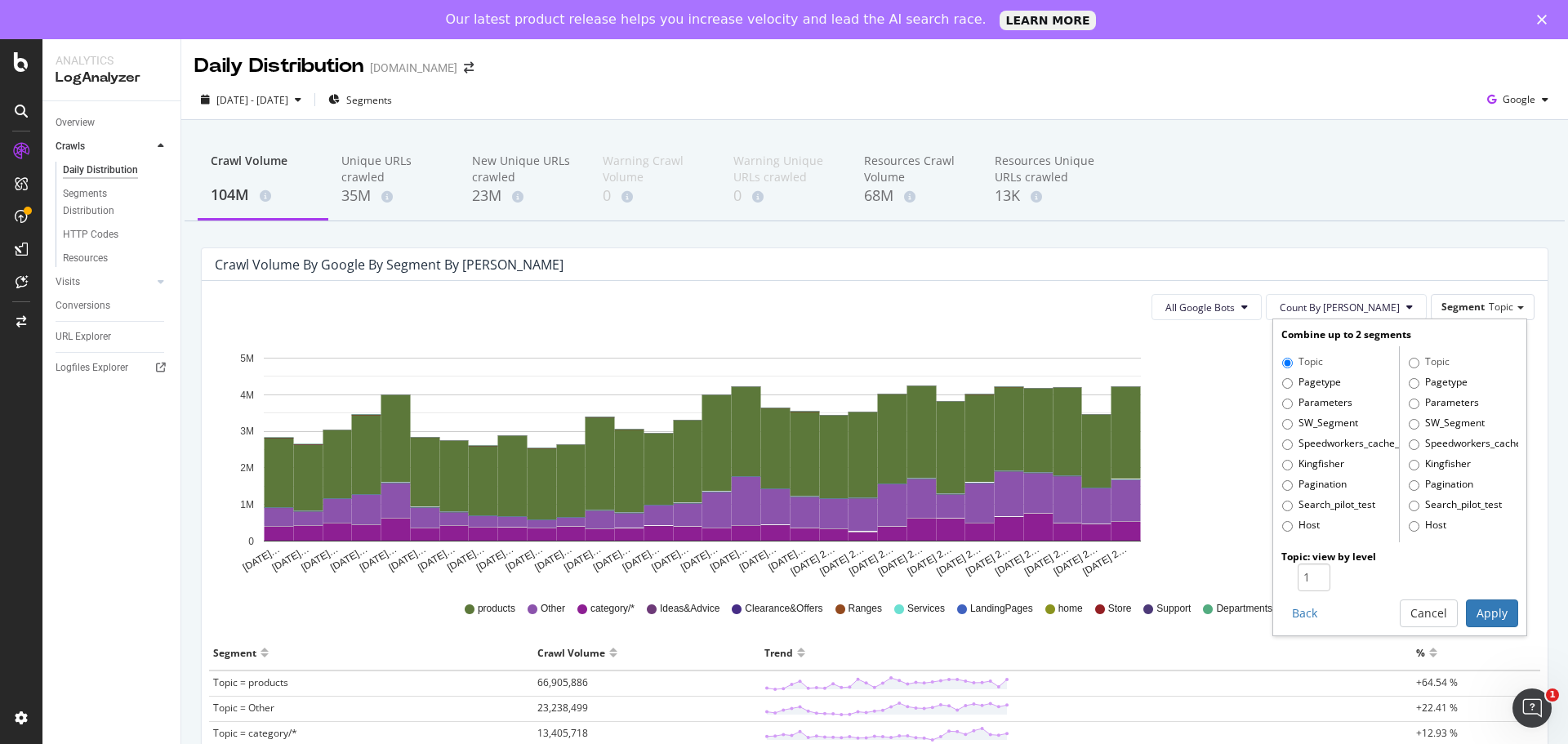
click at [1283, 382] on label "Pagetype" at bounding box center [1311, 383] width 59 height 17
click at [1283, 382] on input "Pagetype" at bounding box center [1287, 383] width 11 height 11
radio input "true"
radio input "false"
type input "2"
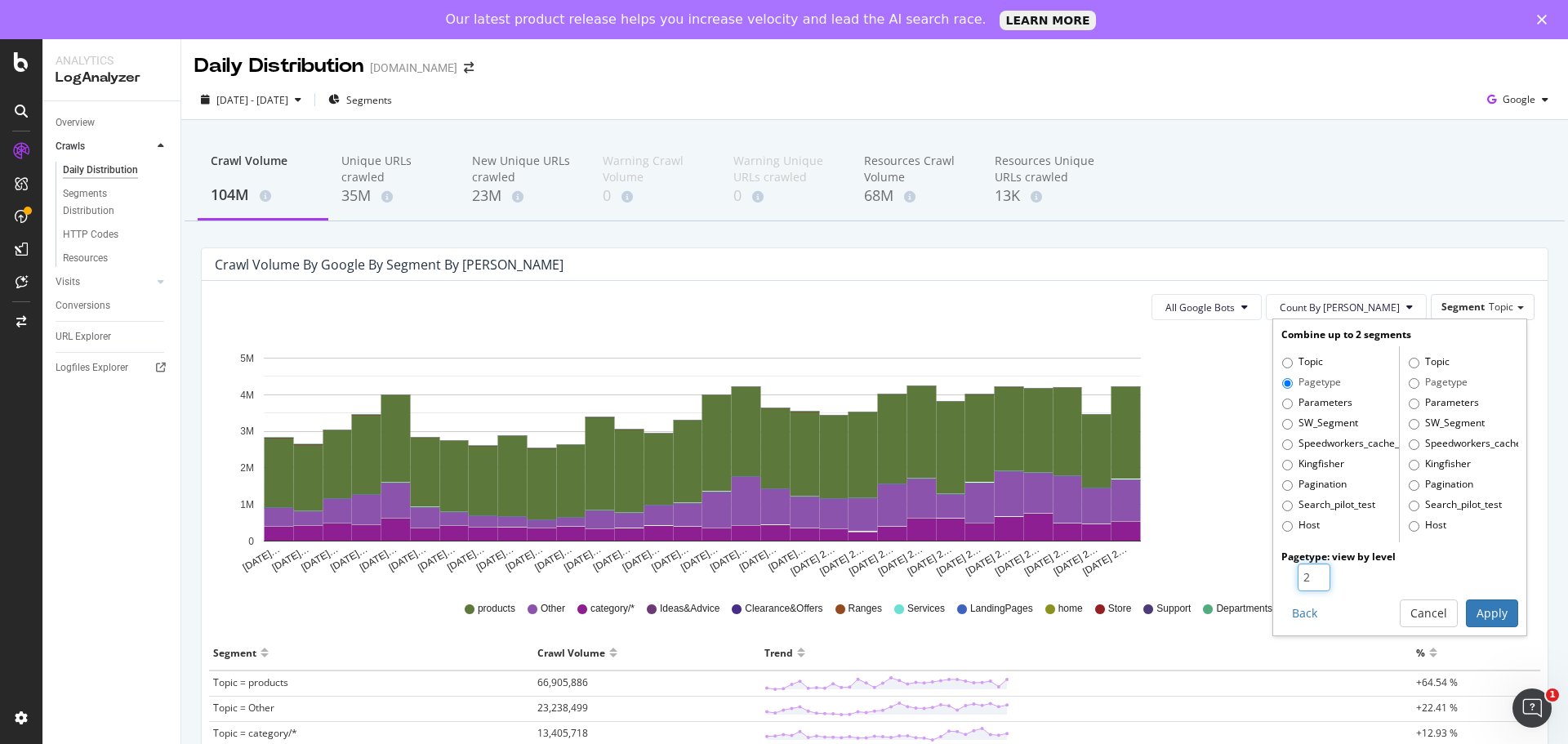
click at [1305, 569] on input "2" at bounding box center [1313, 578] width 33 height 28
click at [1469, 614] on button "Apply" at bounding box center [1491, 614] width 52 height 28
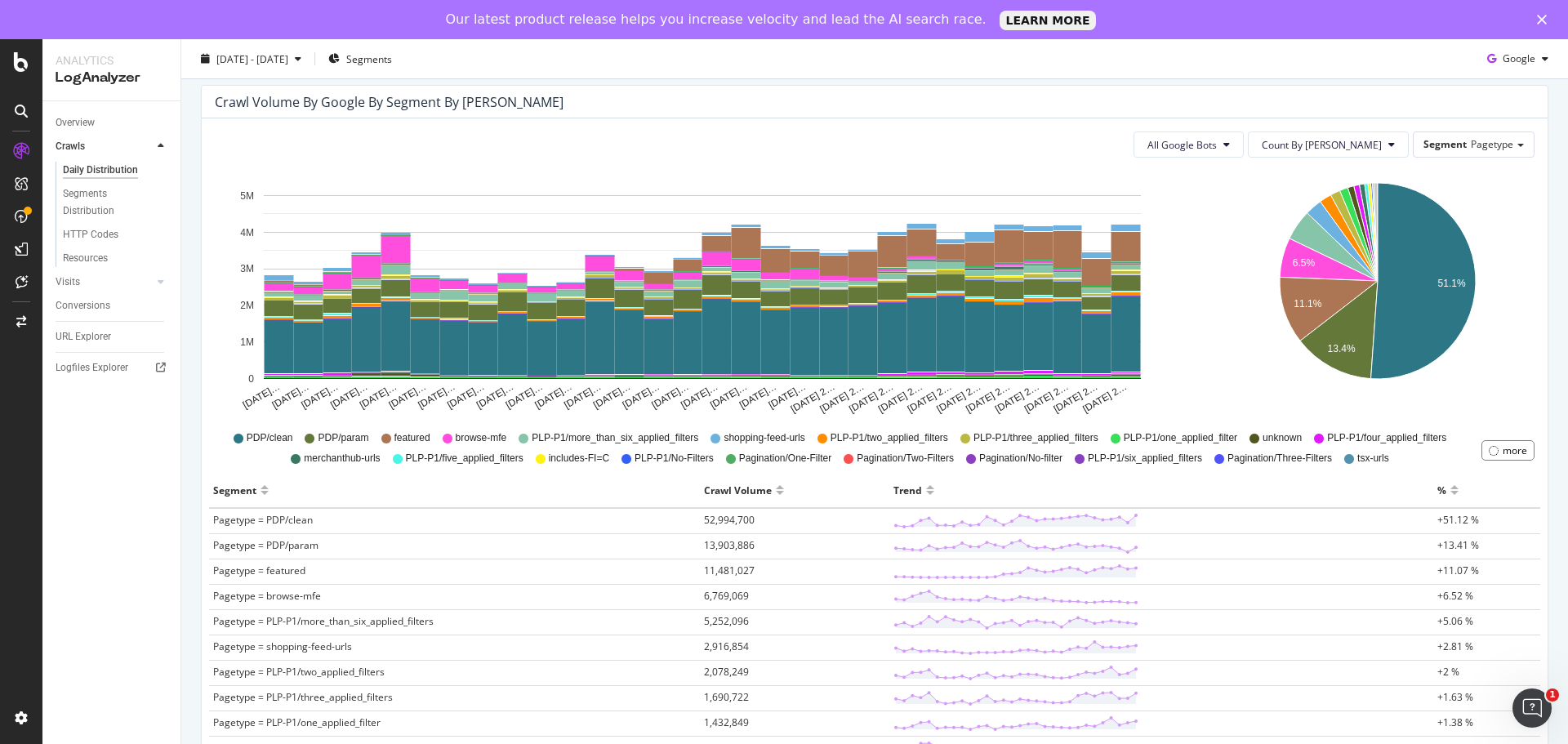
scroll to position [163, 0]
click at [1456, 141] on div "Segment Pagetype" at bounding box center [1473, 143] width 120 height 24
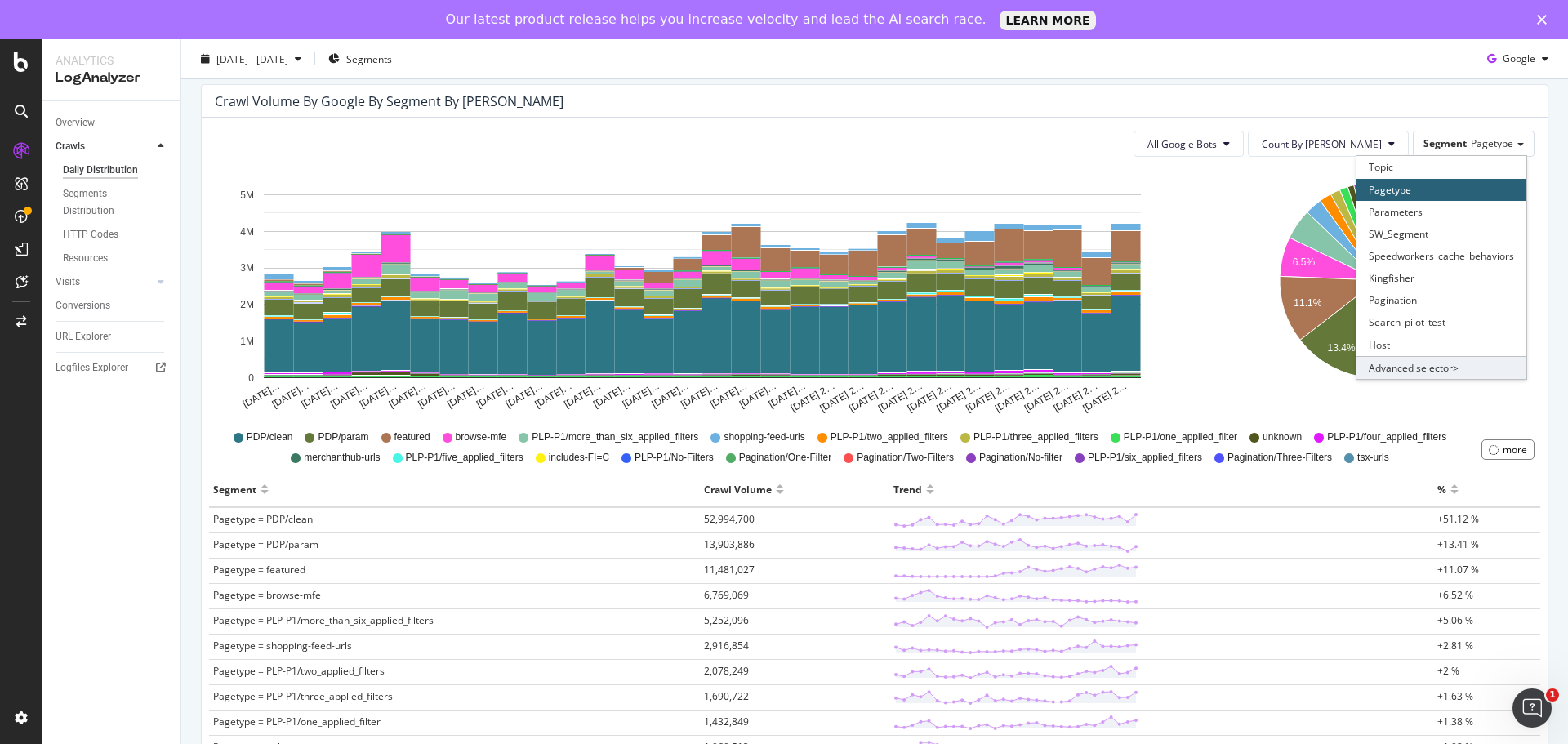
click at [1399, 373] on div "Advanced selector >" at bounding box center [1441, 368] width 170 height 23
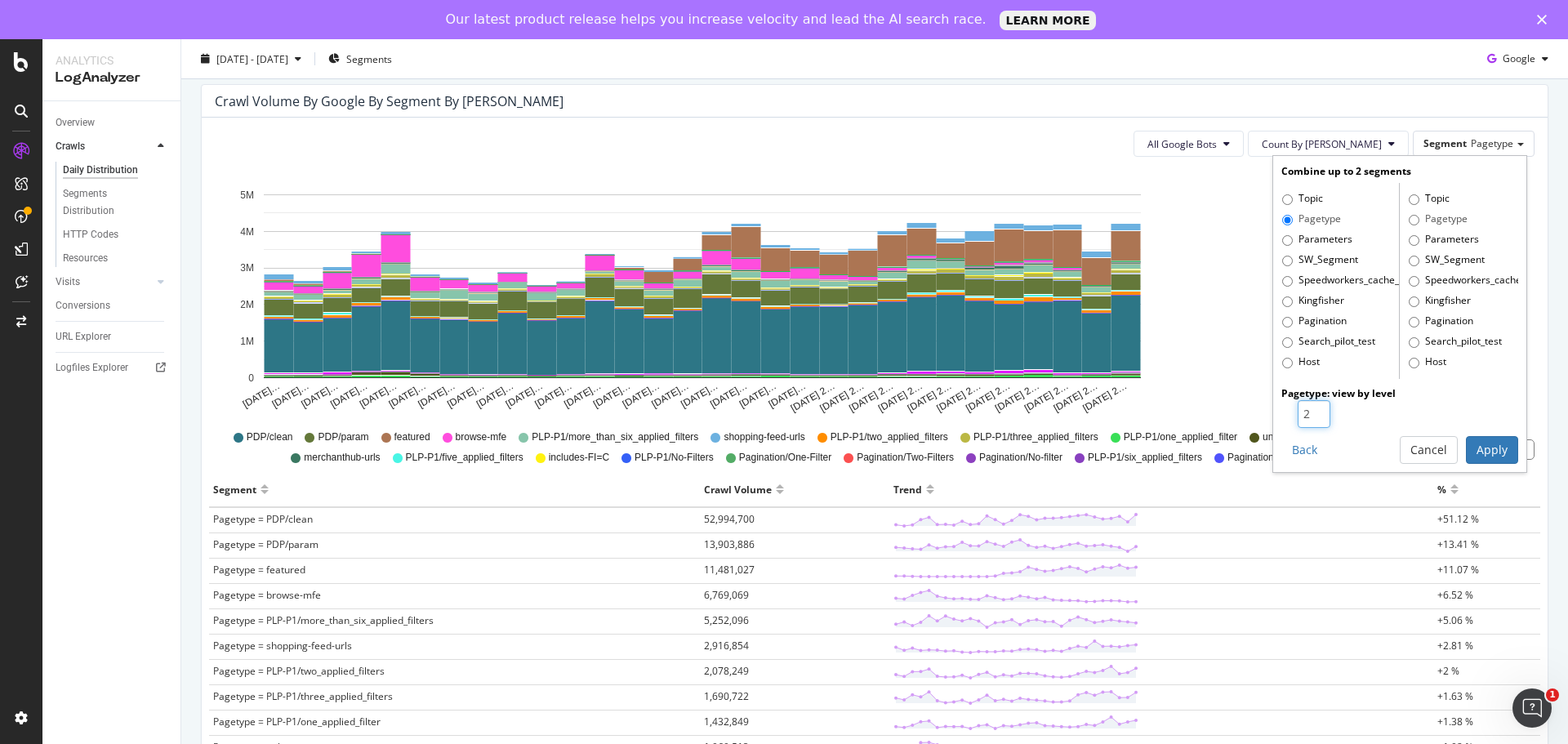
click at [1309, 407] on input "2" at bounding box center [1313, 414] width 33 height 28
click at [1302, 408] on input "2" at bounding box center [1313, 414] width 33 height 28
click at [1309, 410] on input "2" at bounding box center [1313, 414] width 33 height 28
click at [1196, 206] on div "[DATE]… [DATE]… [DATE]… [DATE]… [DATE]… [DATE]… [DATE]… [DATE]… [DATE]… [DATE]……" at bounding box center [706, 292] width 1008 height 245
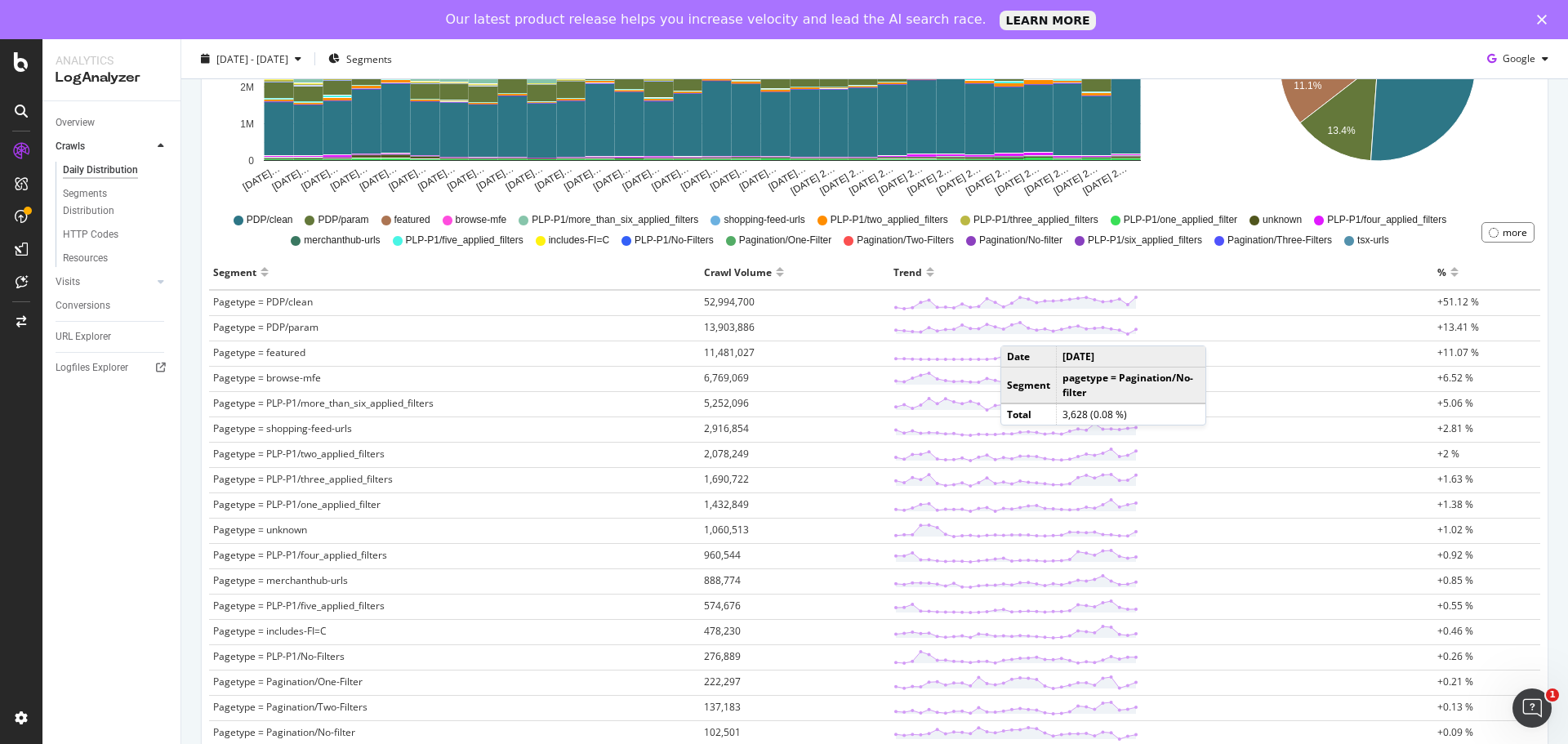
scroll to position [408, 0]
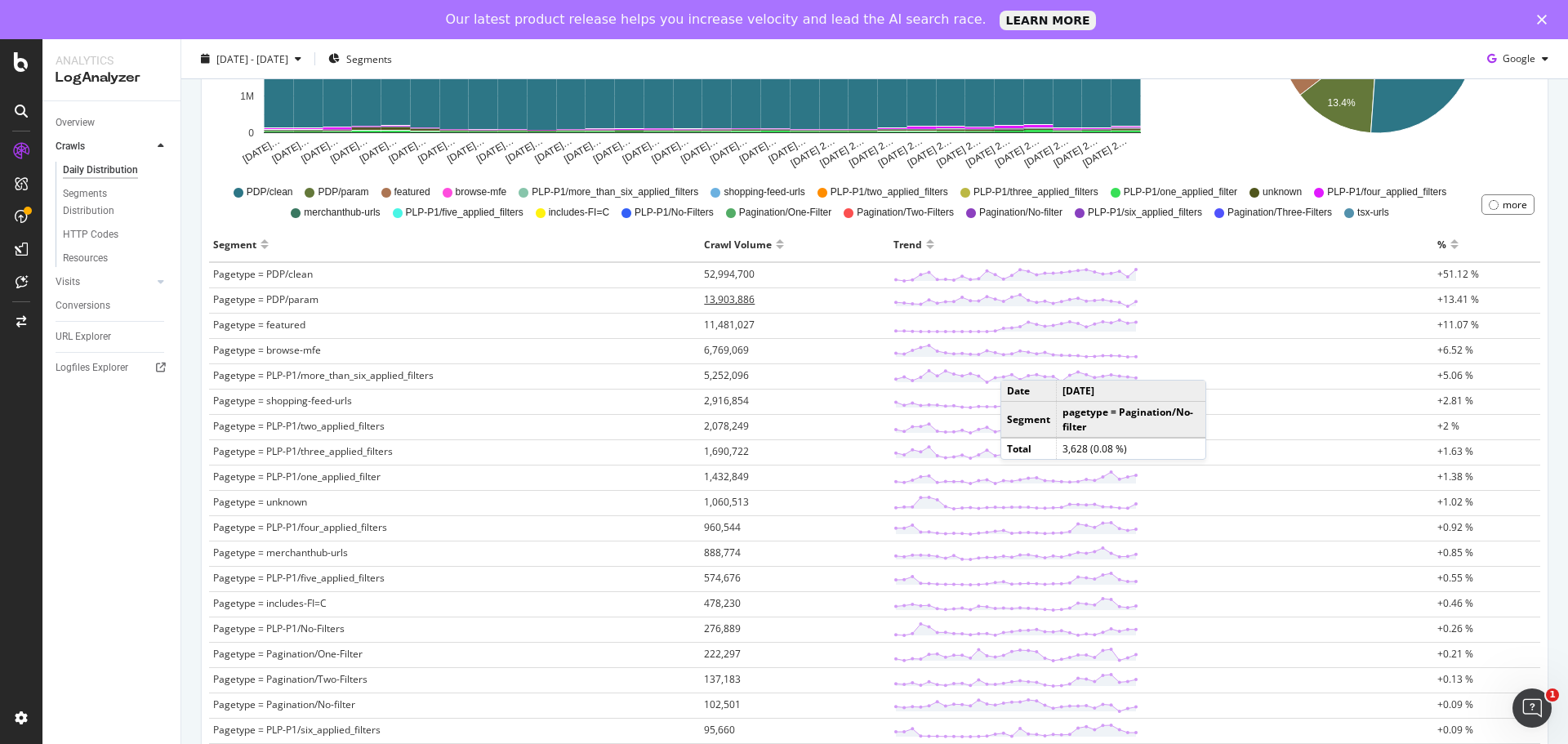
click at [718, 297] on span "13,903,886" at bounding box center [729, 299] width 50 height 14
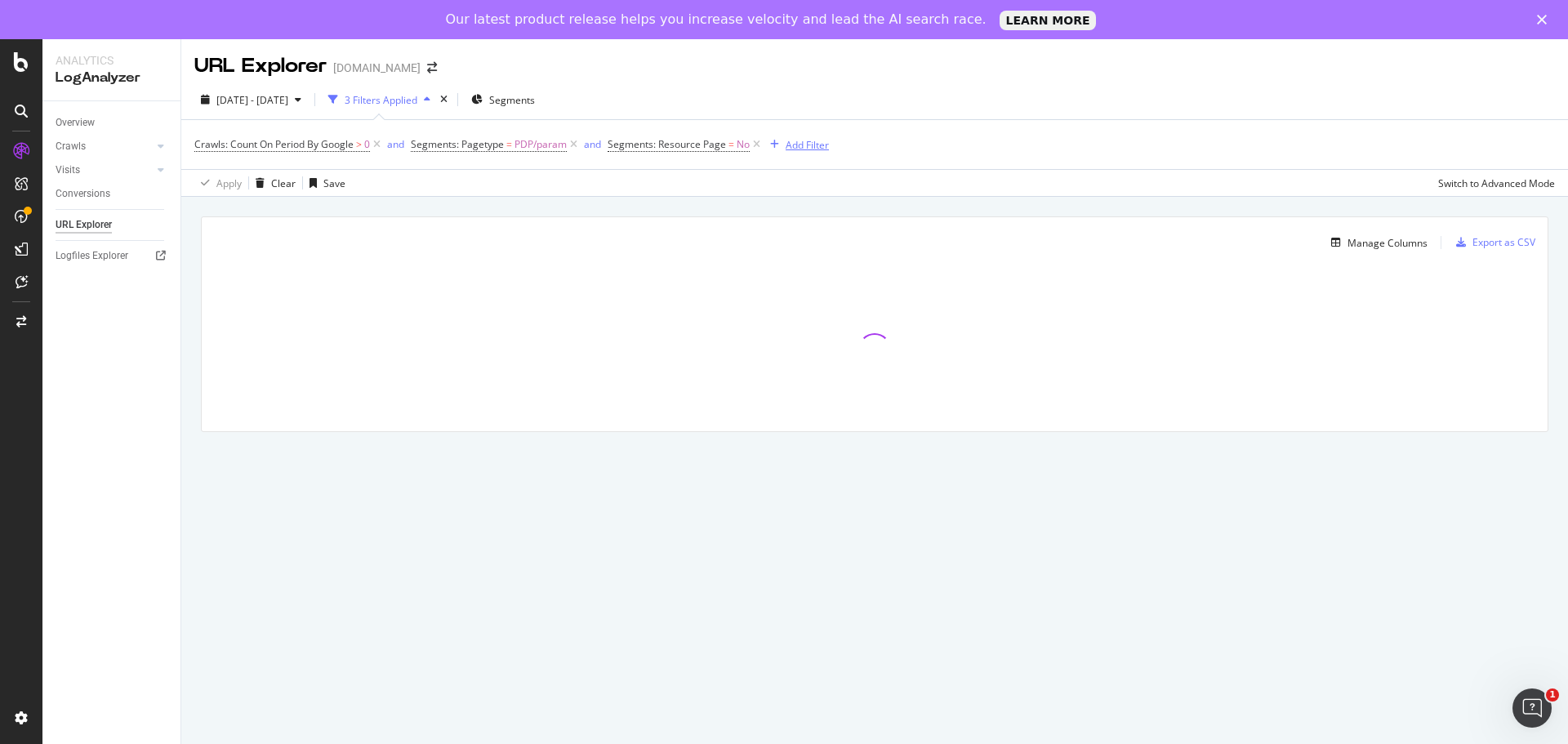
click at [809, 136] on div "Add Filter" at bounding box center [796, 144] width 65 height 18
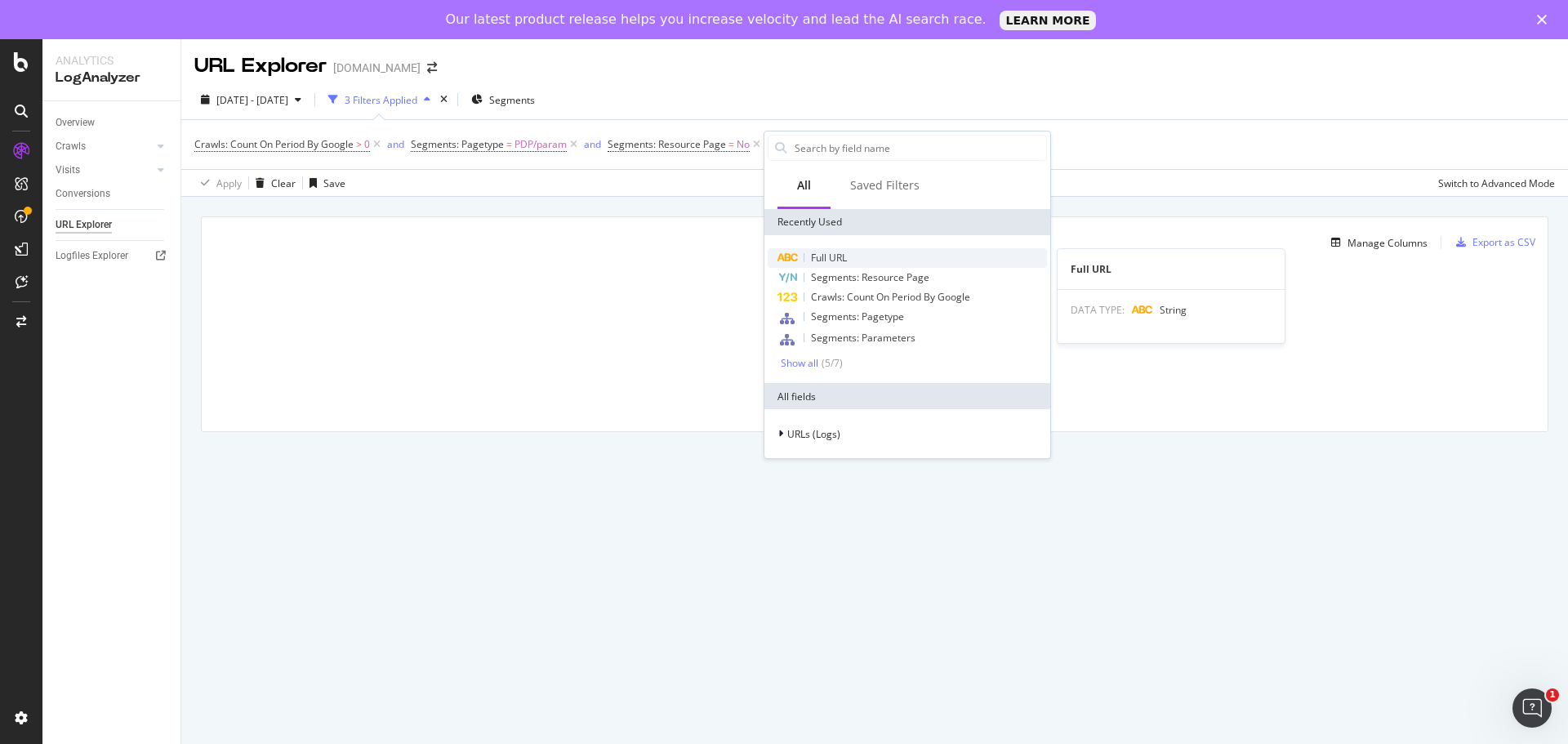
click at [846, 256] on span "Full URL" at bounding box center [828, 258] width 36 height 14
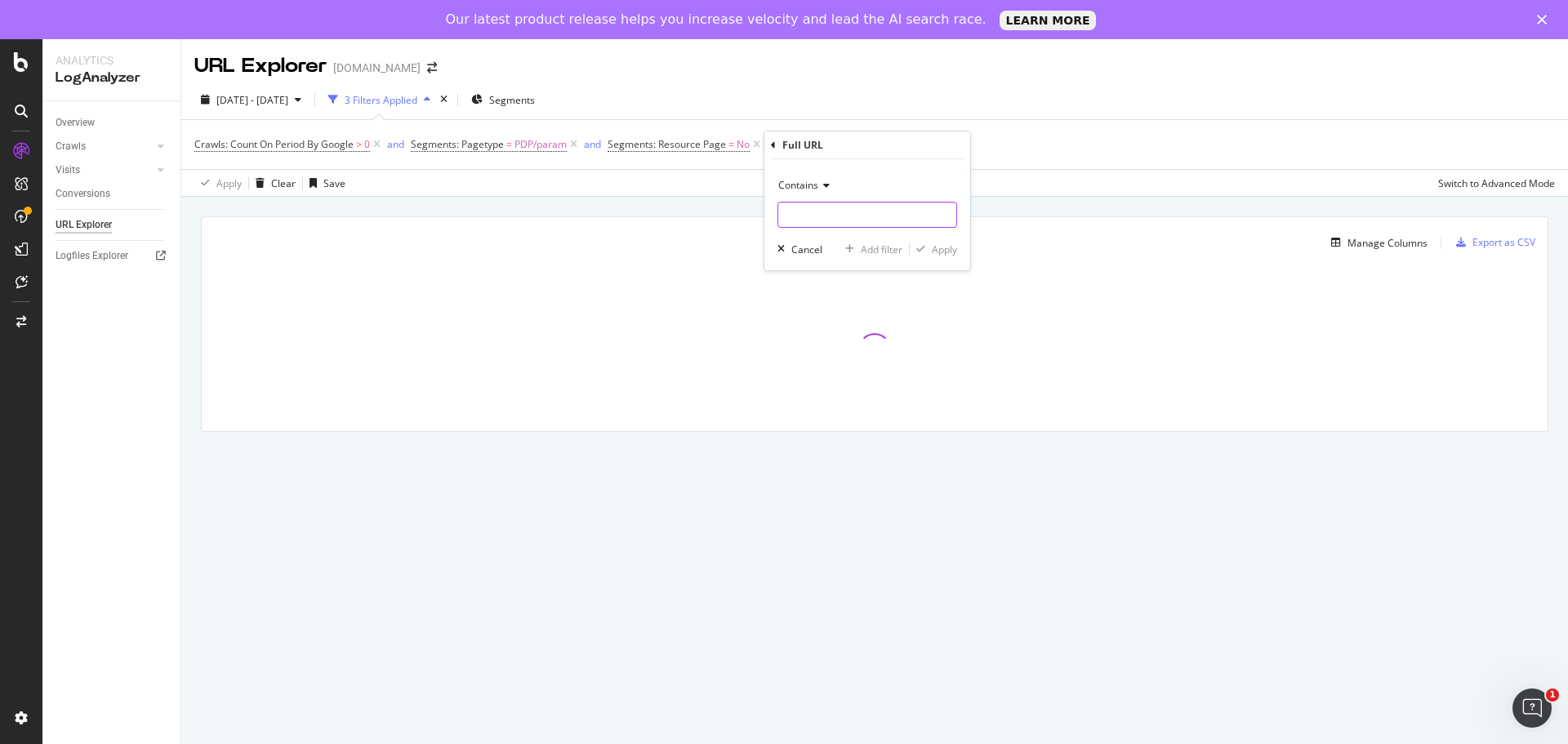
click at [909, 226] on input "text" at bounding box center [867, 214] width 178 height 26
type input "intsrc"
click at [953, 256] on div "Apply" at bounding box center [944, 250] width 26 height 14
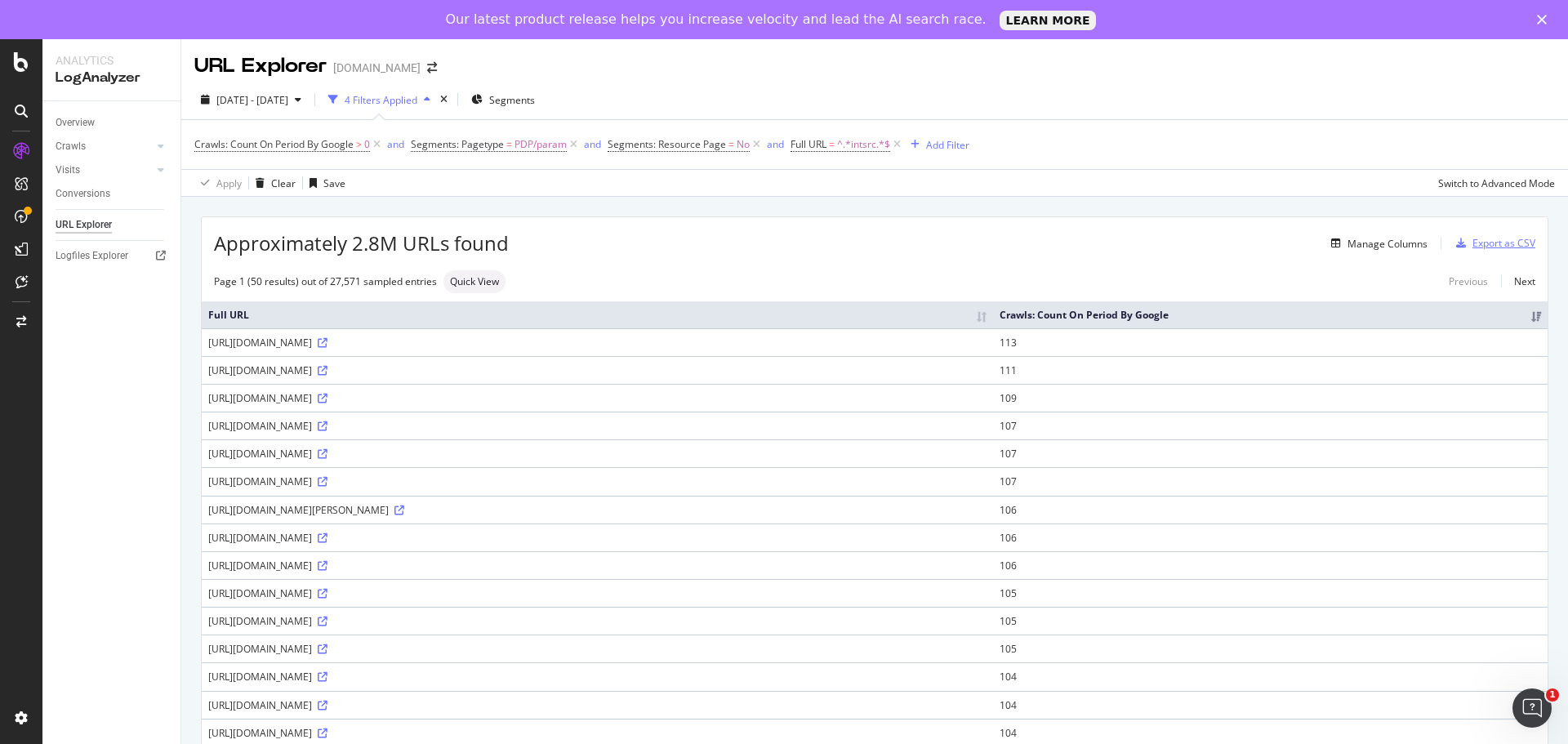
click at [1472, 238] on div "Export as CSV" at bounding box center [1504, 243] width 63 height 14
click at [681, 253] on div "Manage Columns" at bounding box center [968, 243] width 918 height 20
click at [1472, 245] on div "Export as CSV" at bounding box center [1504, 243] width 63 height 14
click at [843, 147] on span "^.*intsrc.*$" at bounding box center [864, 144] width 53 height 23
click at [876, 213] on input "intsrc" at bounding box center [882, 212] width 154 height 26
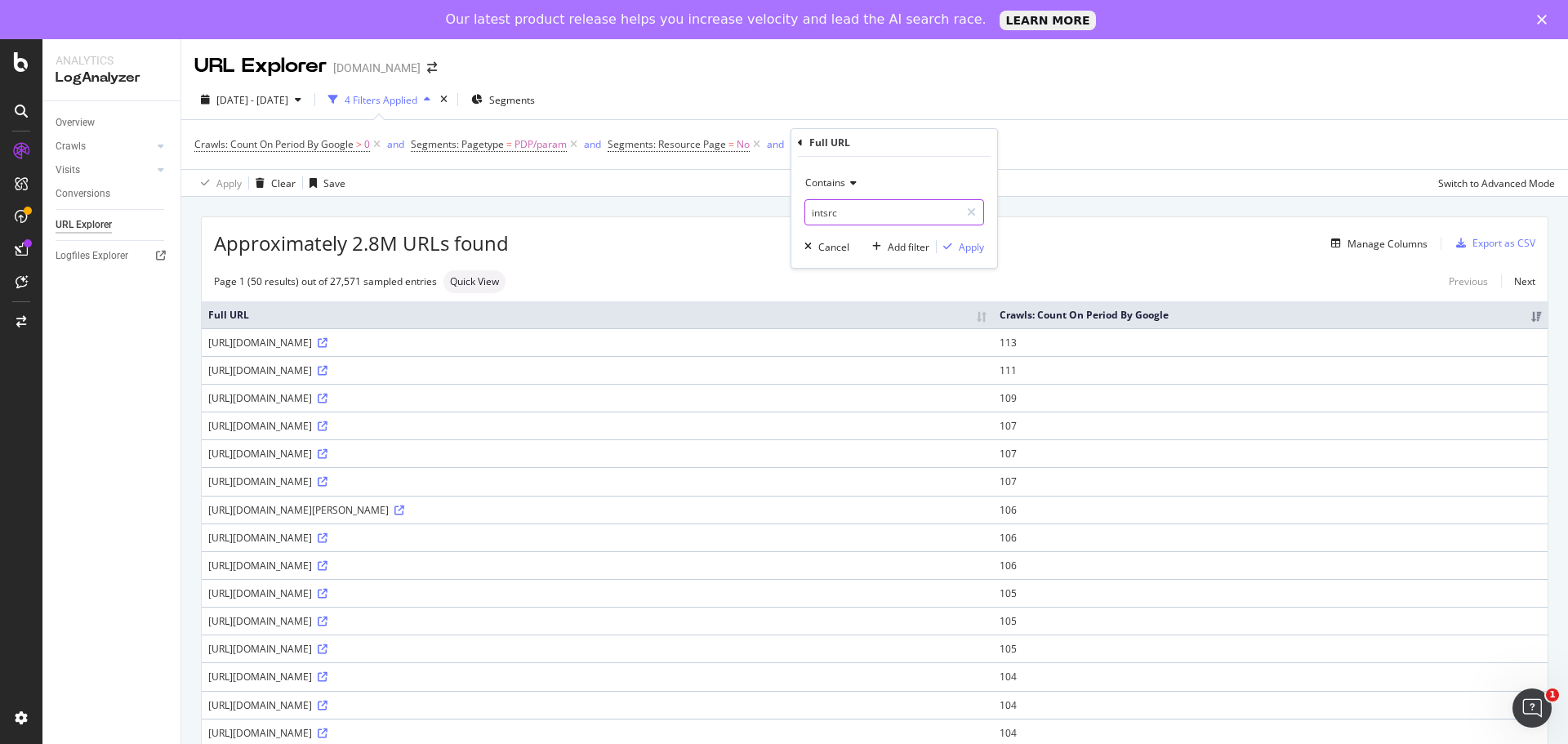
click at [876, 213] on input "intsrc" at bounding box center [882, 212] width 154 height 26
type input "fbt"
click at [892, 253] on div "Add filter" at bounding box center [908, 247] width 41 height 14
click at [832, 150] on span "=" at bounding box center [831, 144] width 6 height 14
click at [821, 186] on span "Contains" at bounding box center [824, 183] width 40 height 14
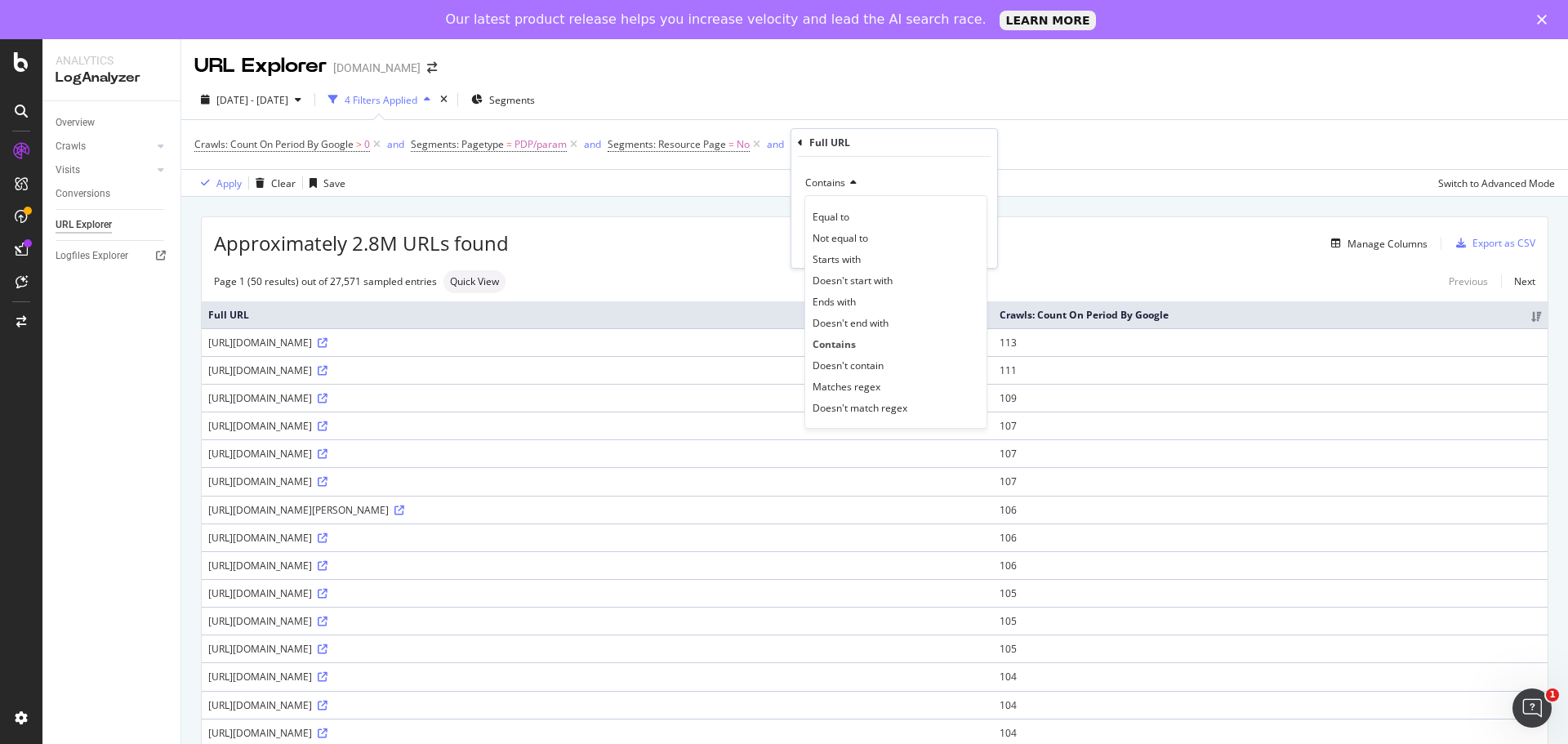
click at [880, 393] on div "Matches regex" at bounding box center [896, 385] width 175 height 21
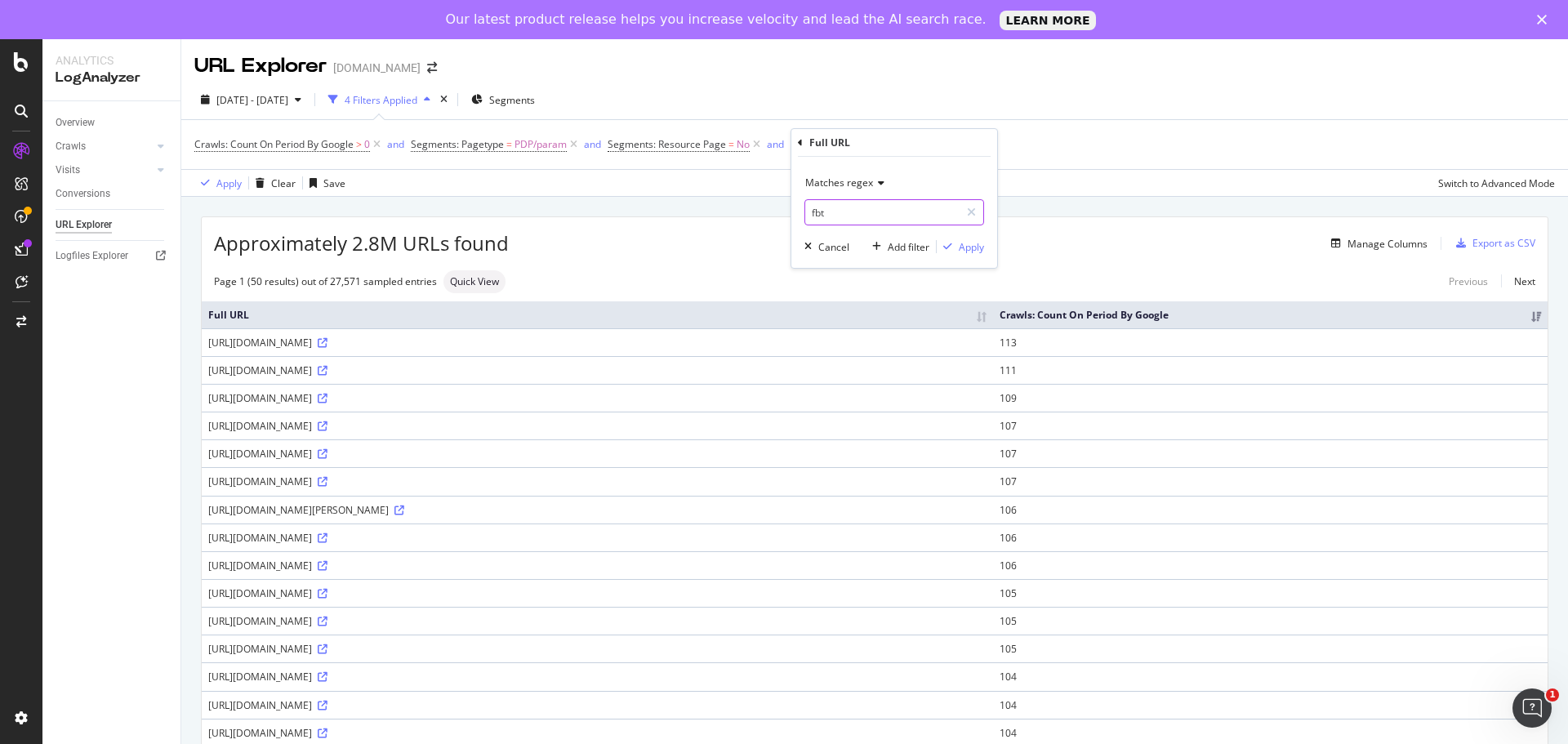
click at [837, 219] on input "fbt" at bounding box center [882, 212] width 154 height 26
type input "fbt=|cab=|alt="
click at [965, 249] on div "Apply" at bounding box center [972, 247] width 26 height 14
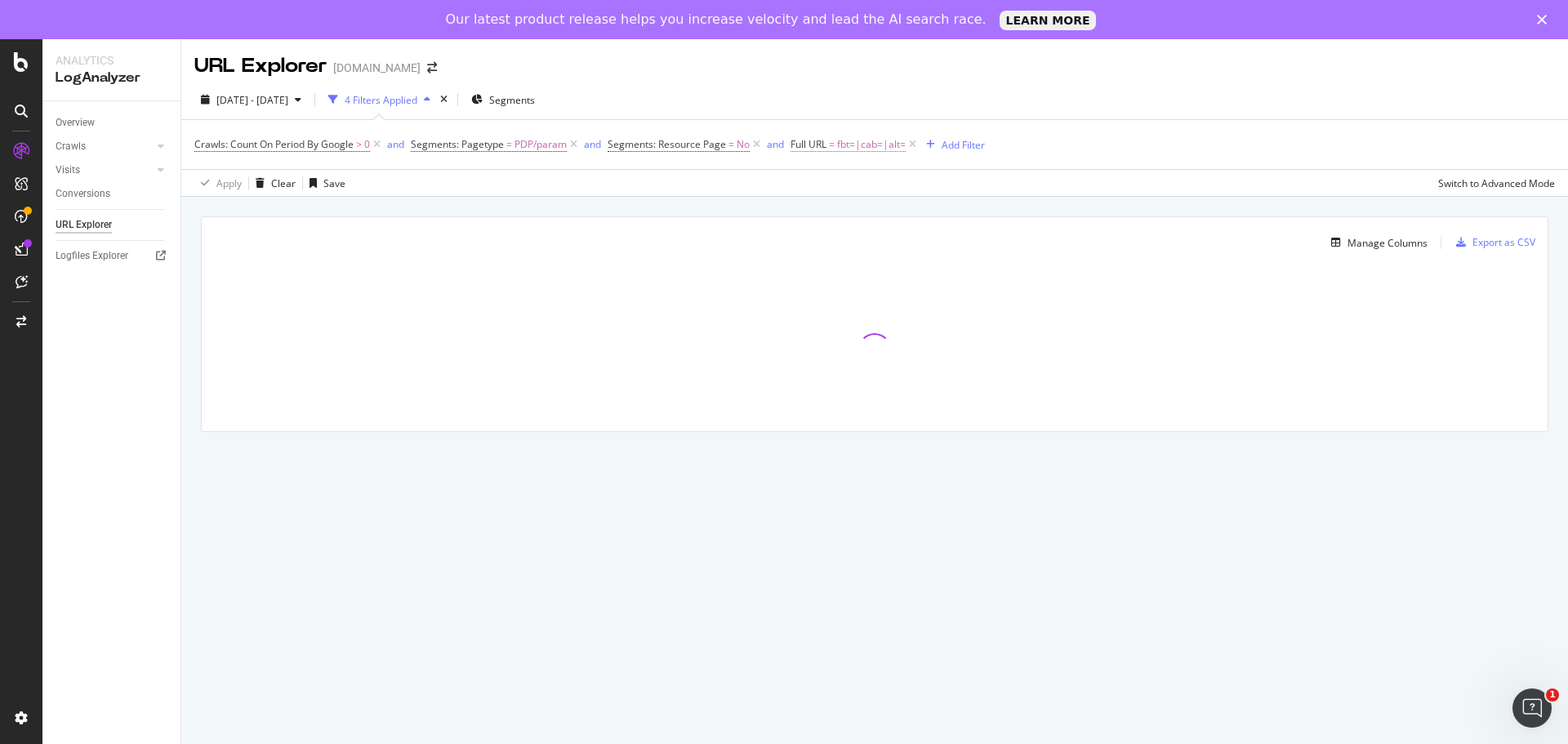
click at [857, 151] on span "fbt=|cab=|alt=" at bounding box center [871, 144] width 68 height 23
click at [820, 214] on input "fbt=|cab=|alt=" at bounding box center [882, 212] width 154 height 26
click at [822, 209] on input "fbt=|cab=|alt=" at bounding box center [882, 212] width 154 height 26
click at [824, 214] on input "fbt=|cab=|alt=" at bounding box center [882, 212] width 154 height 26
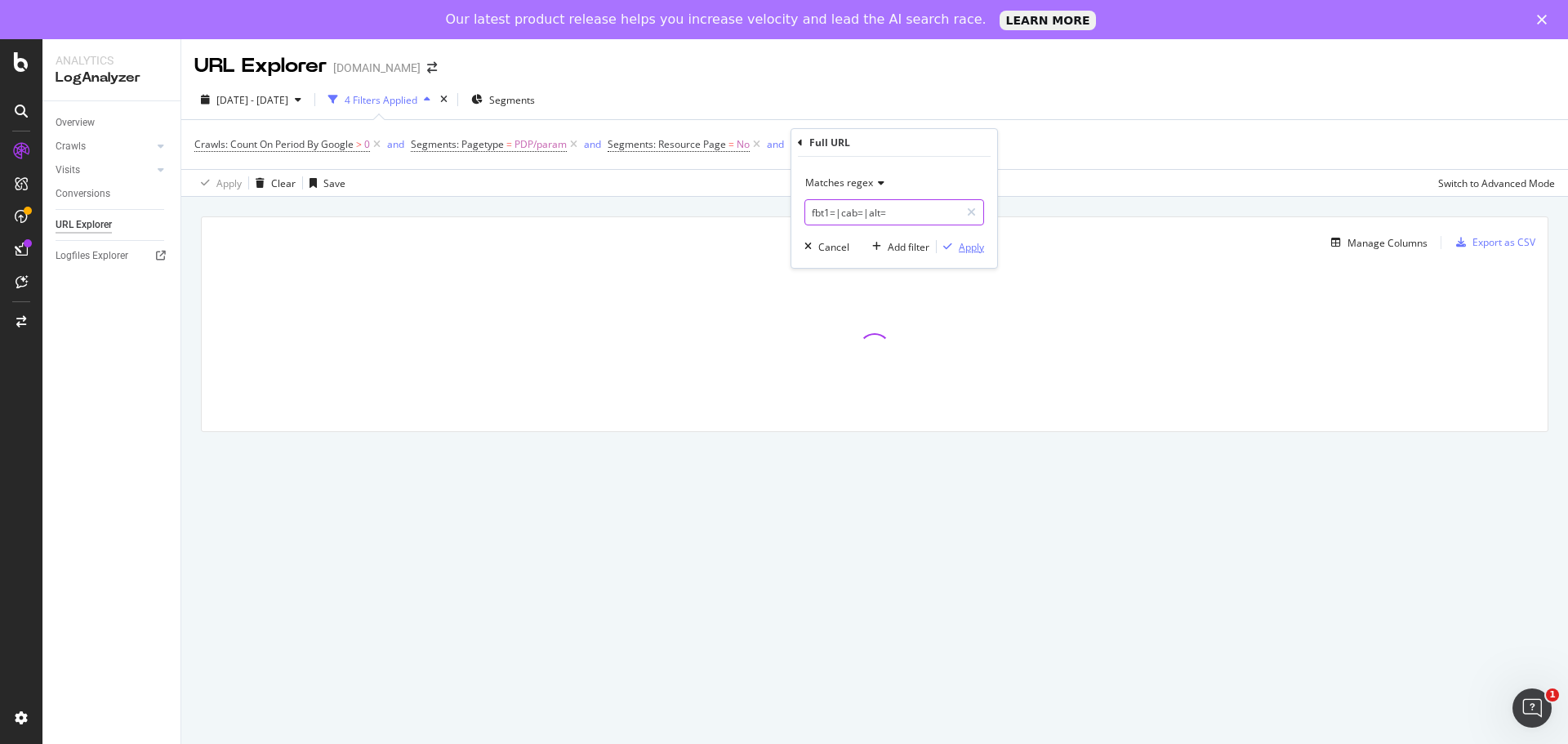
type input "fbt1=|cab=|alt="
click at [968, 249] on div "Apply" at bounding box center [972, 247] width 26 height 14
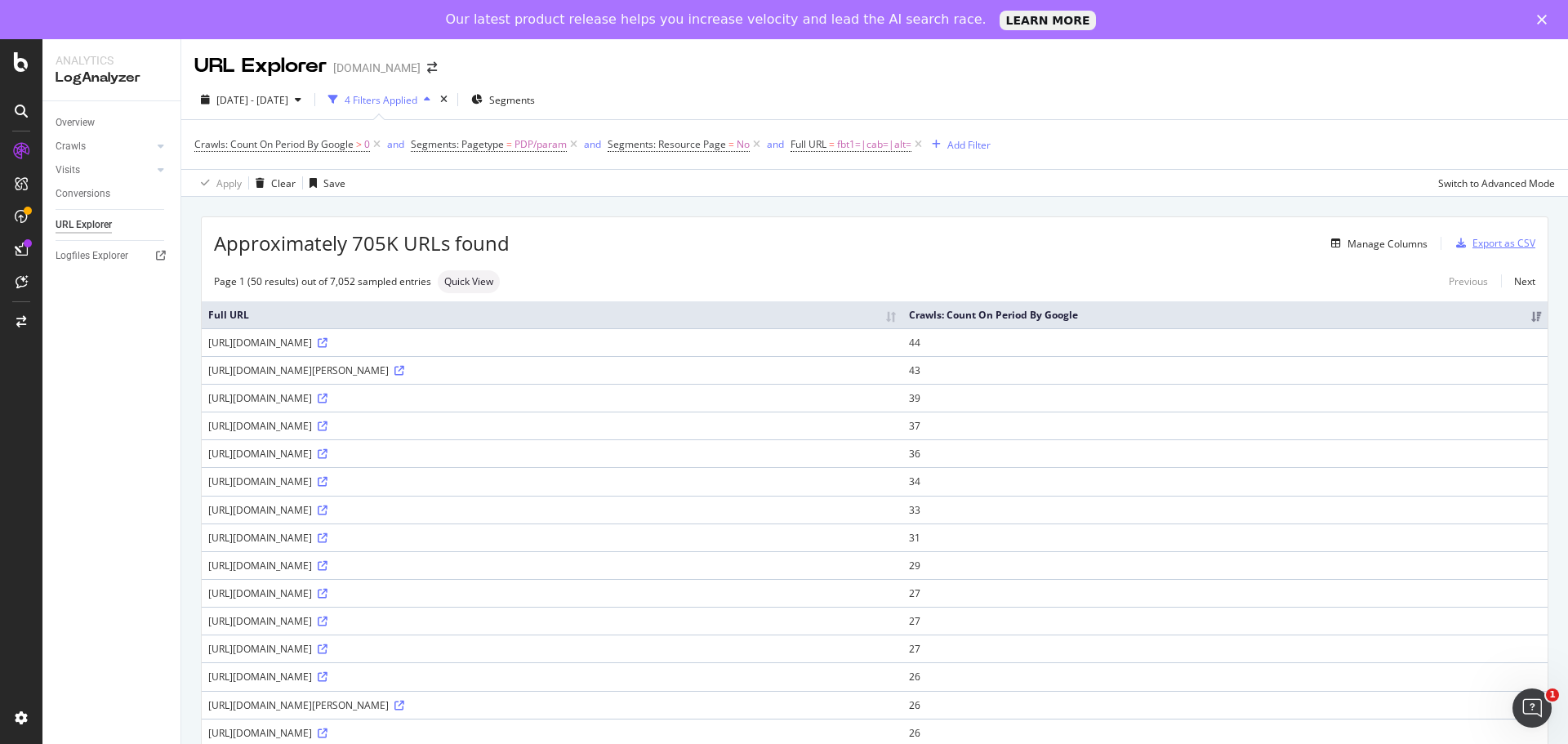
click at [1476, 245] on div "Export as CSV" at bounding box center [1504, 243] width 63 height 14
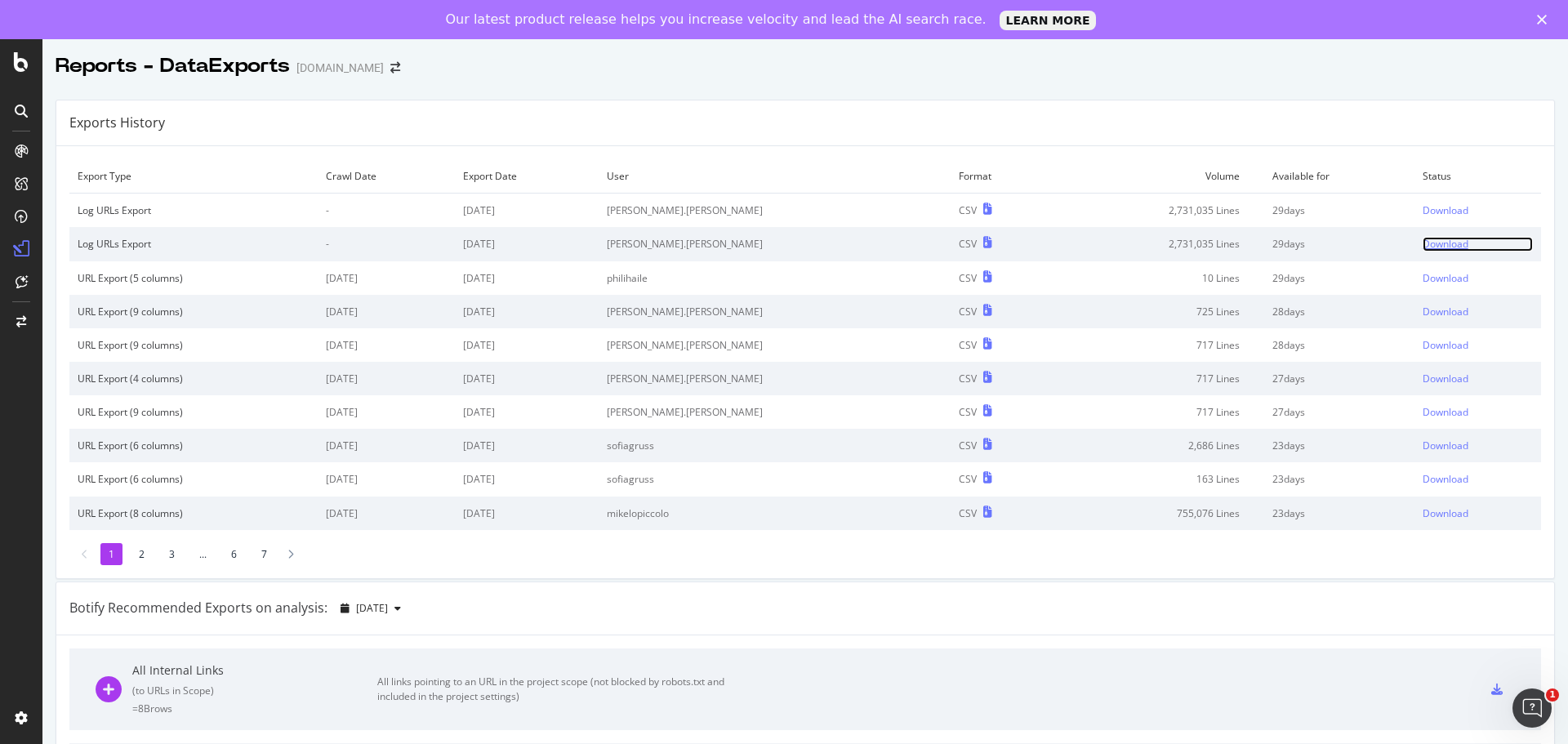
click at [1422, 238] on div "Download" at bounding box center [1445, 244] width 45 height 14
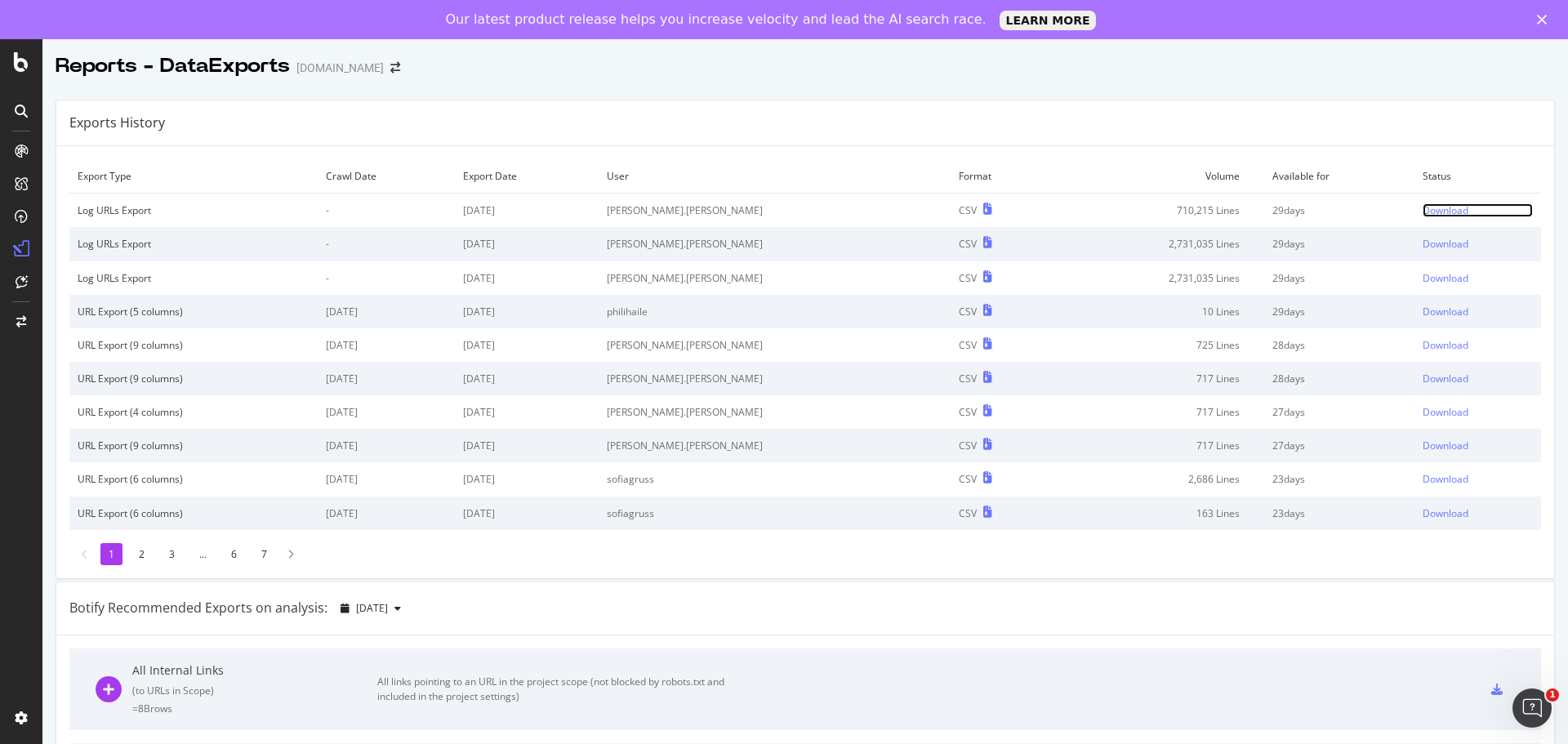
click at [1422, 210] on div "Download" at bounding box center [1445, 210] width 45 height 14
